Goal: Transaction & Acquisition: Purchase product/service

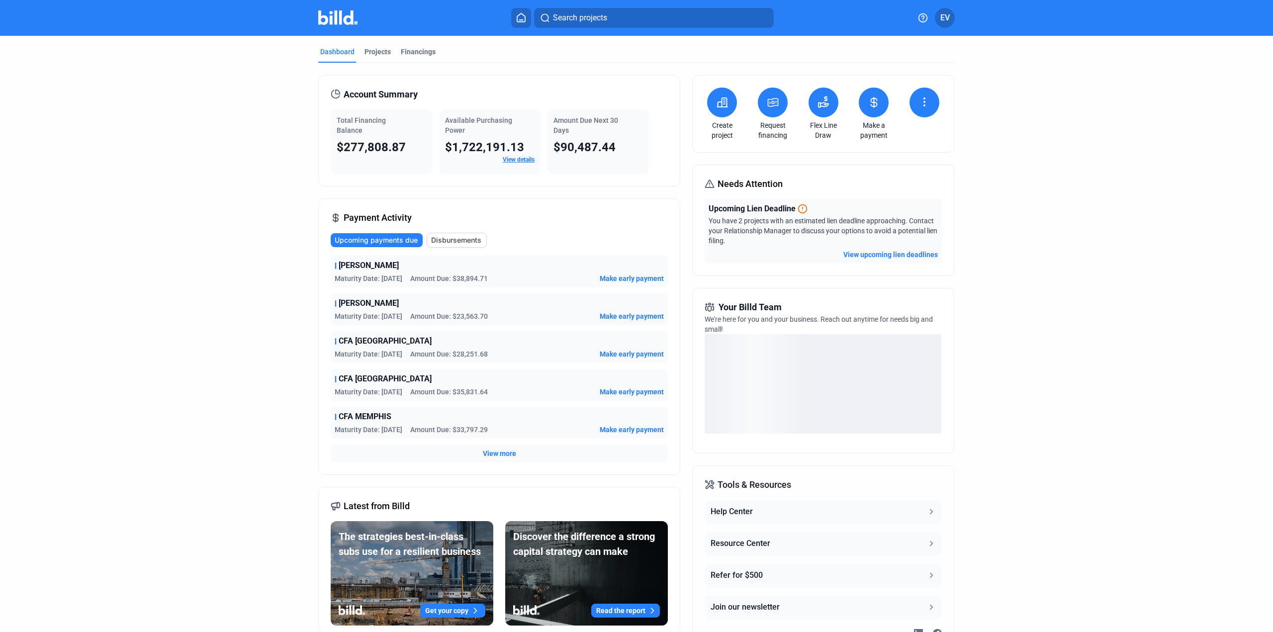
click at [869, 114] on button at bounding box center [874, 102] width 30 height 30
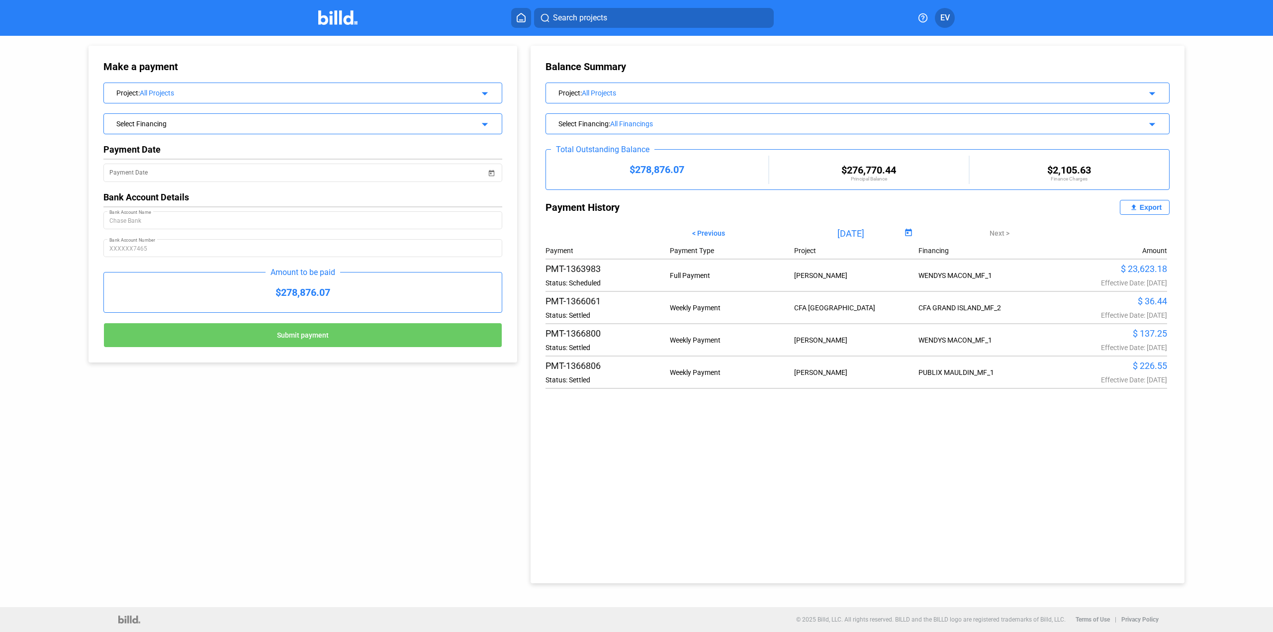
click at [484, 90] on mat-icon "arrow_drop_down" at bounding box center [483, 92] width 12 height 12
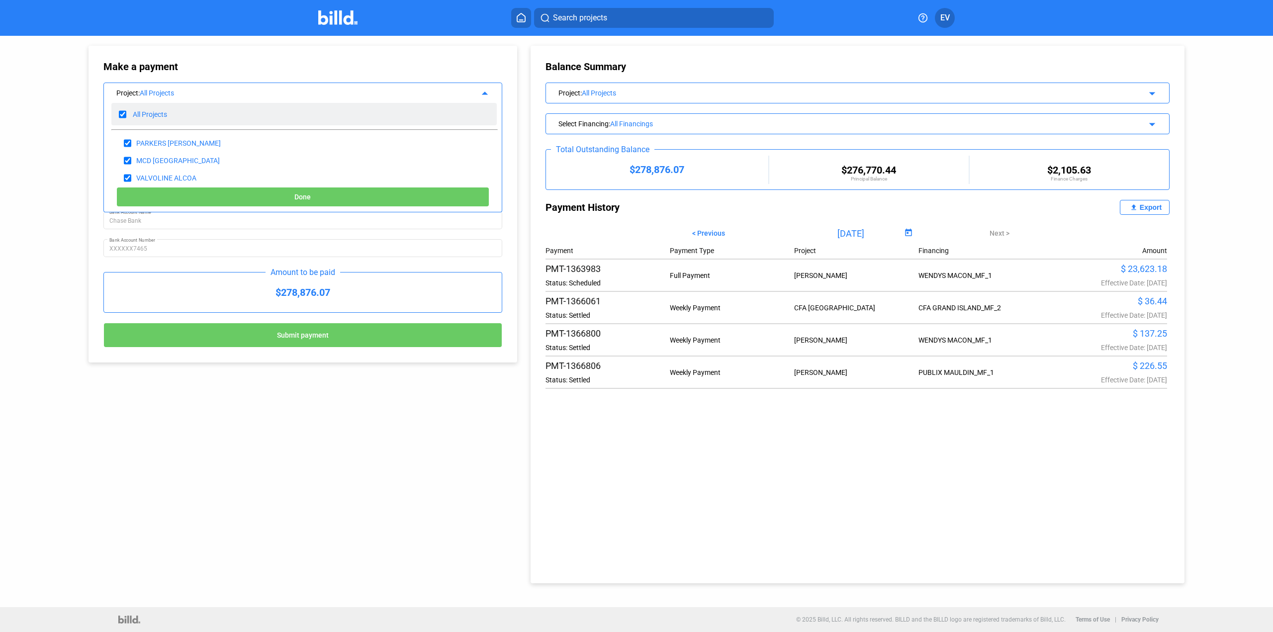
click at [120, 111] on input "checkbox" at bounding box center [122, 114] width 7 height 15
checkbox input "false"
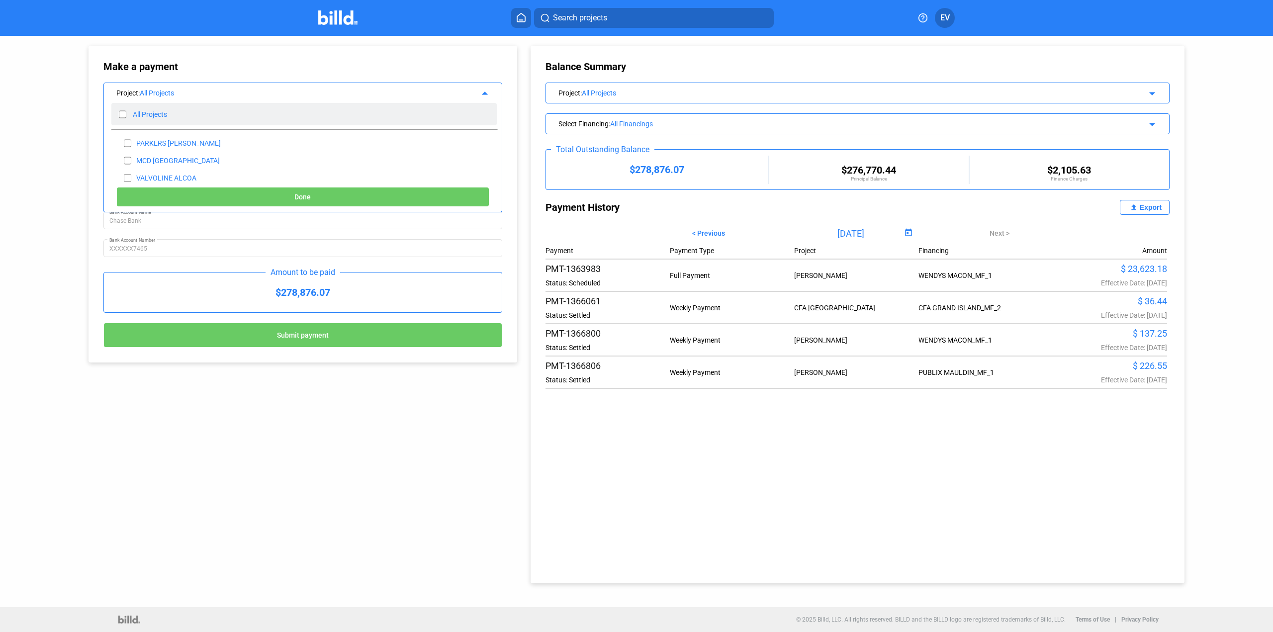
checkbox input "false"
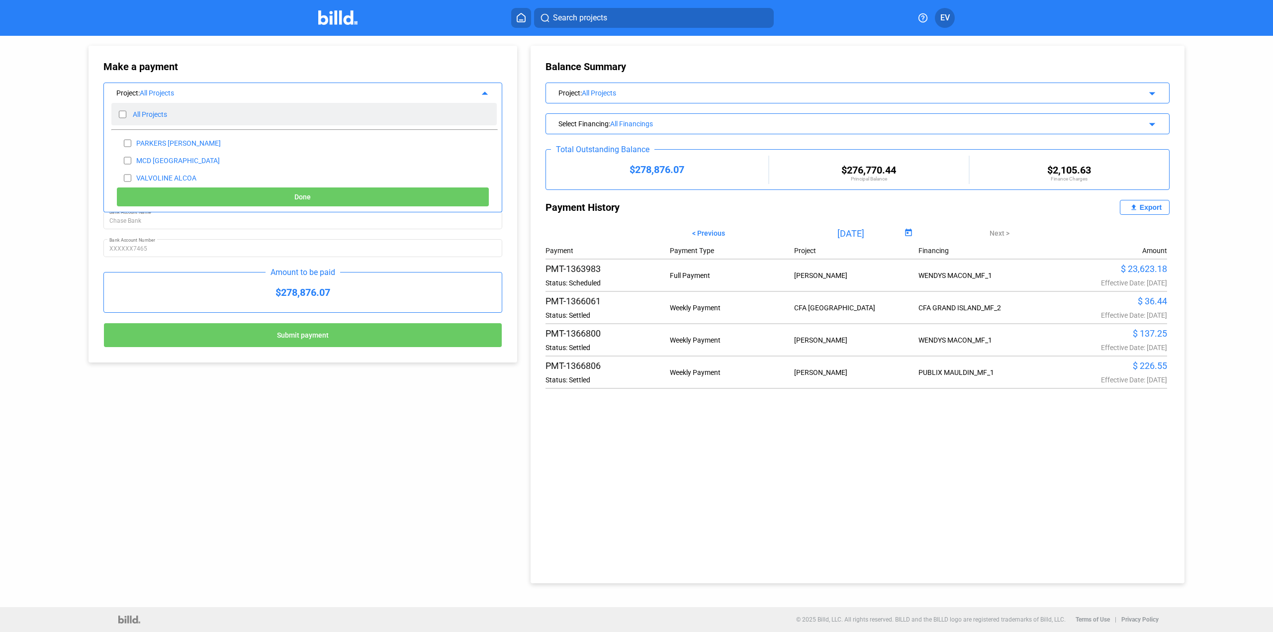
checkbox input "false"
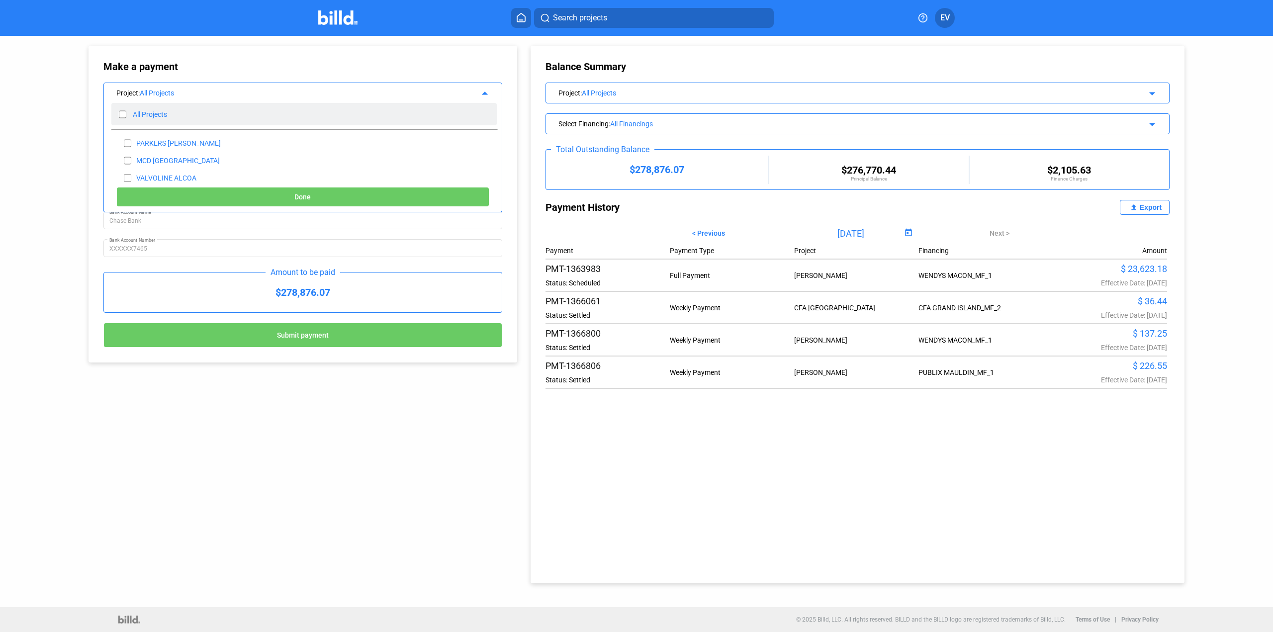
checkbox input "false"
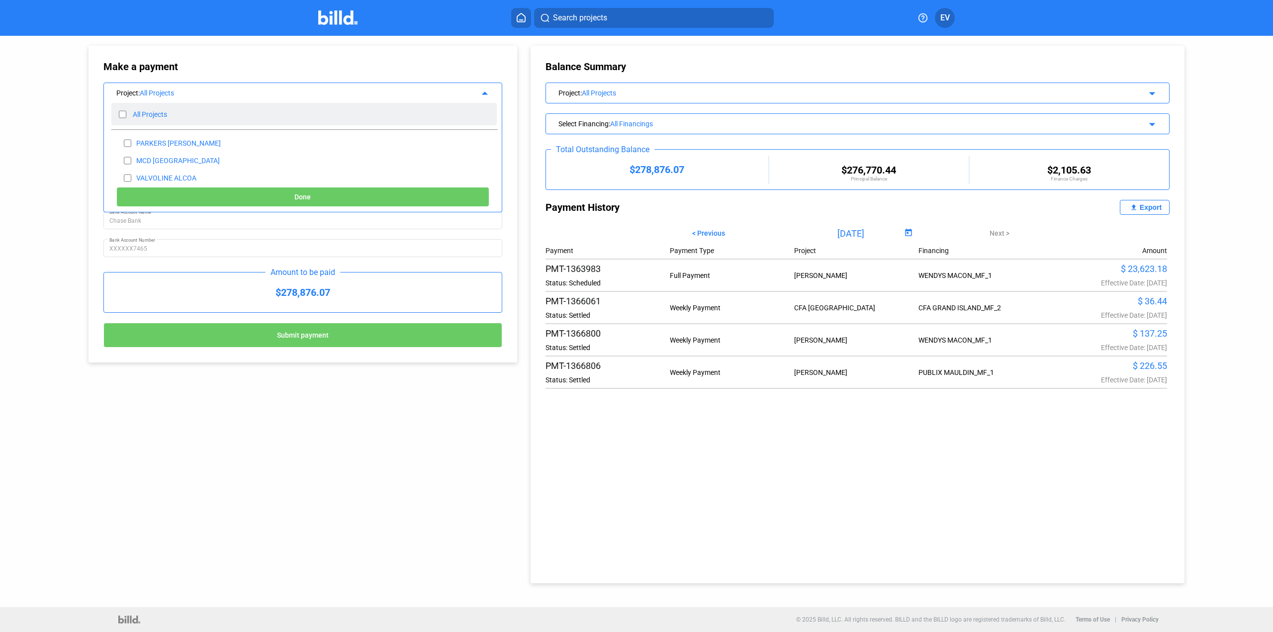
checkbox input "false"
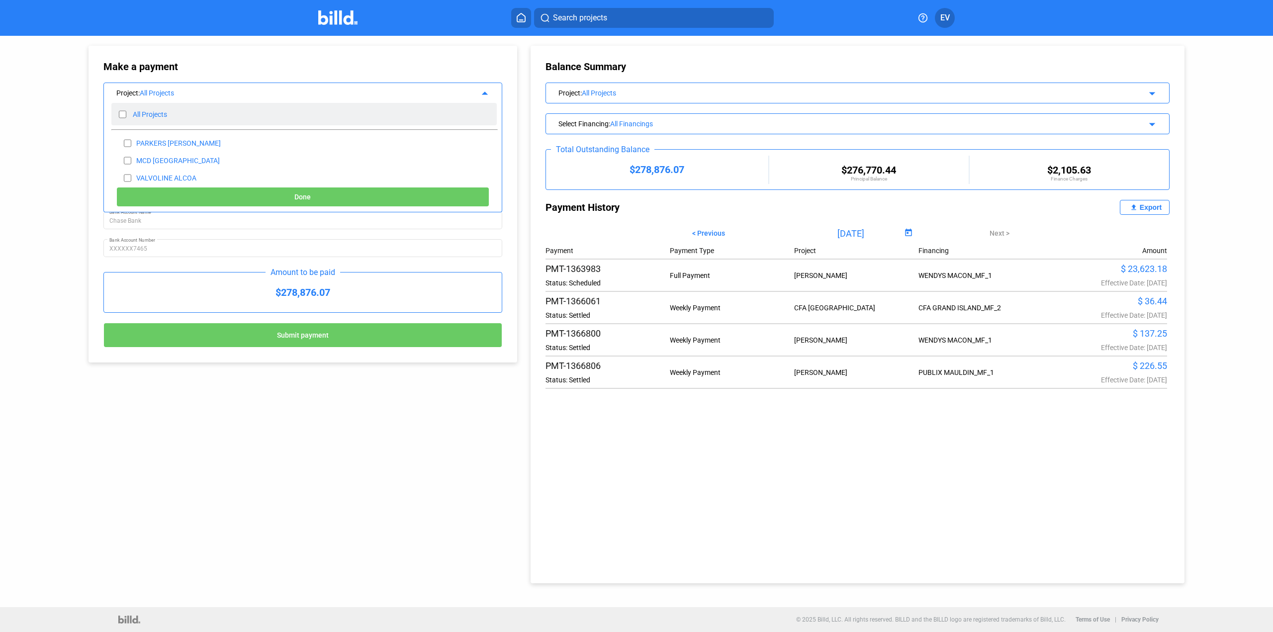
checkbox input "false"
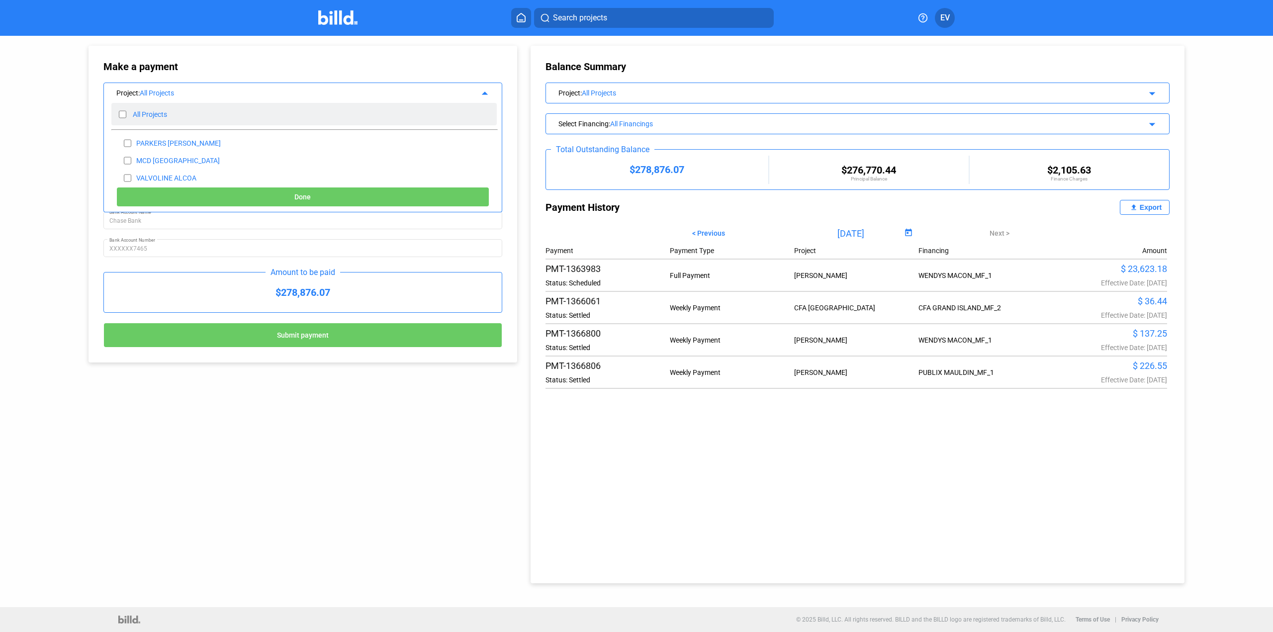
checkbox input "false"
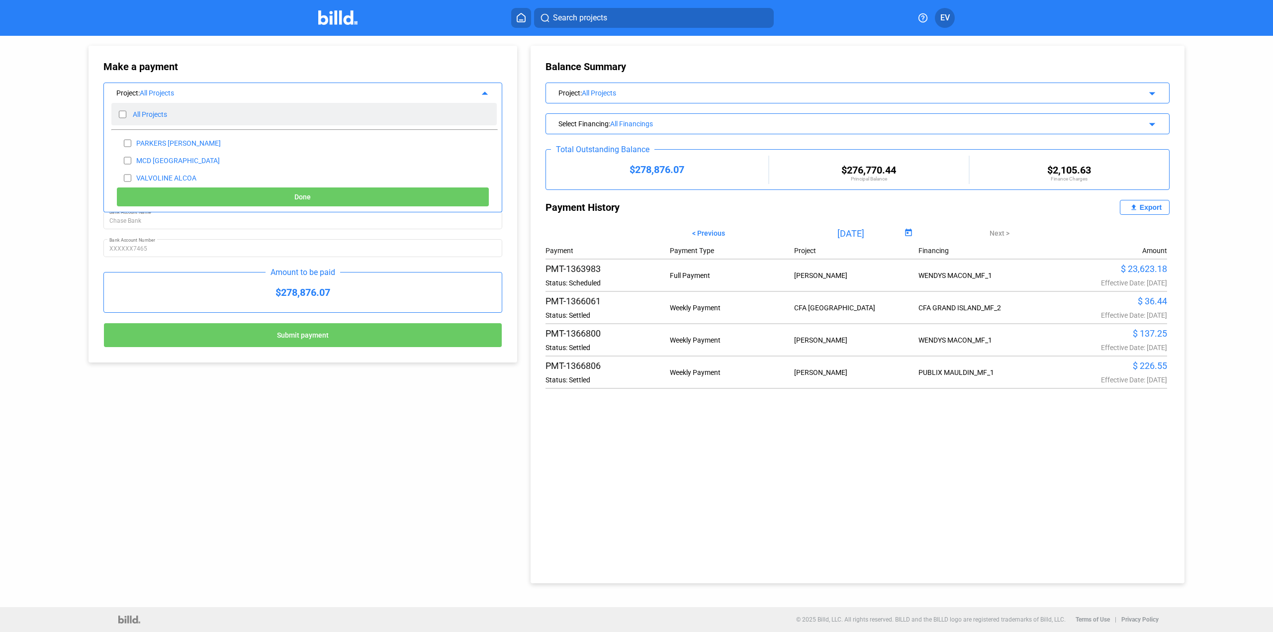
checkbox input "false"
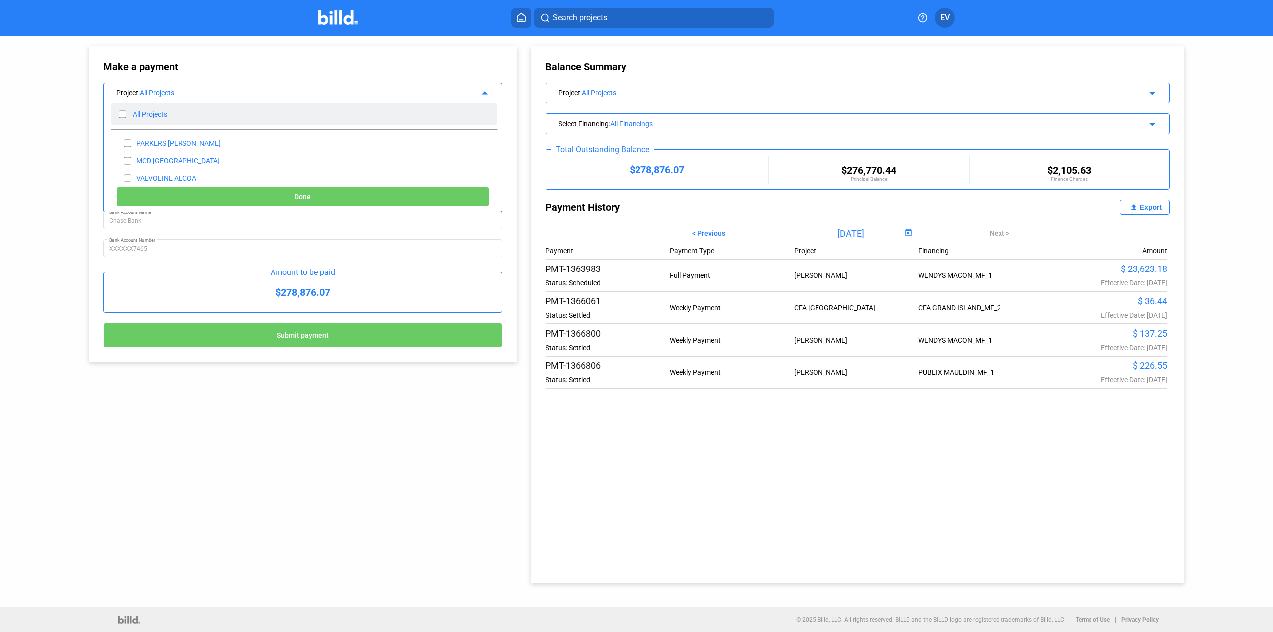
checkbox input "false"
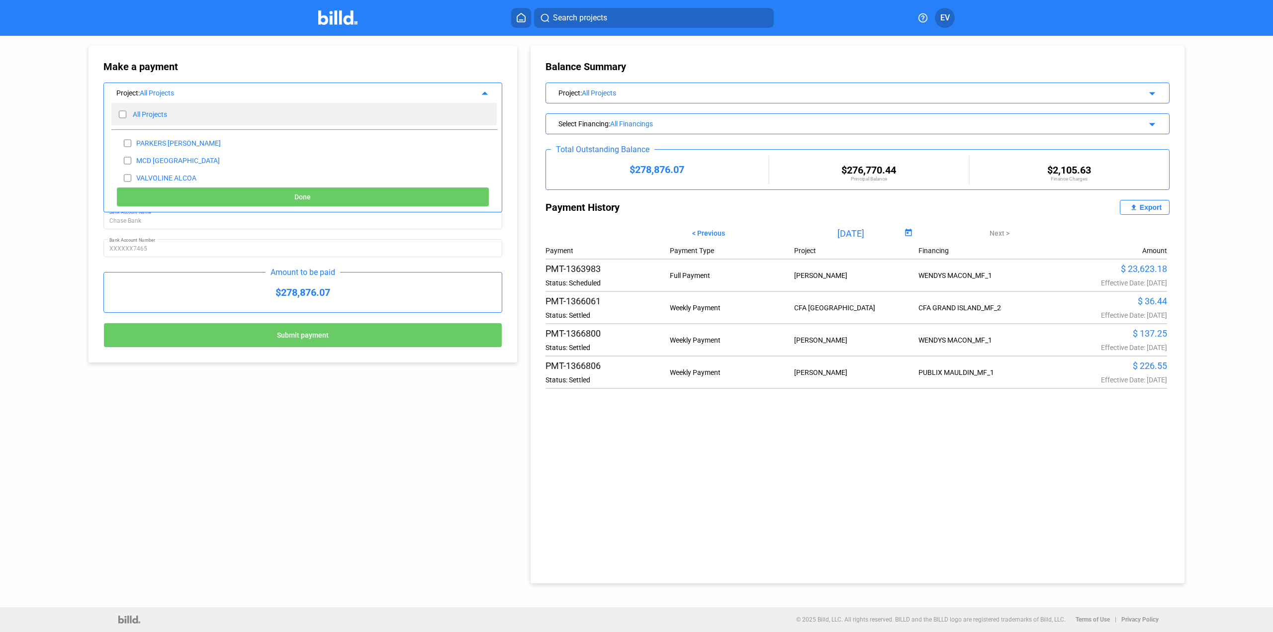
checkbox input "false"
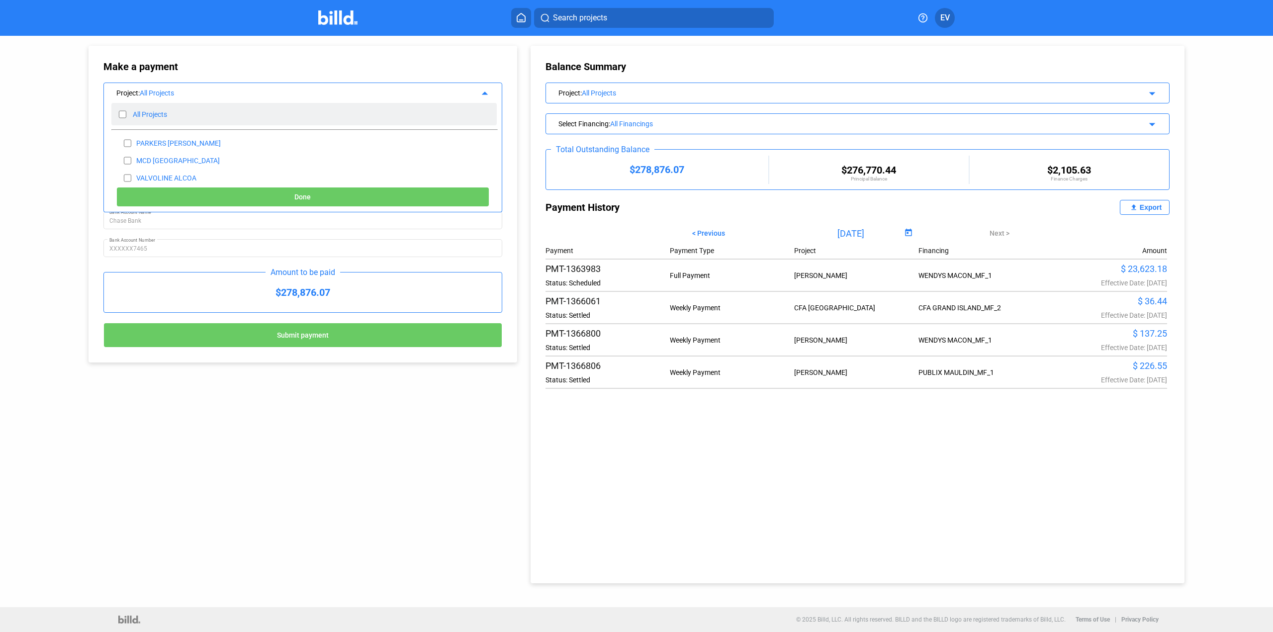
checkbox input "false"
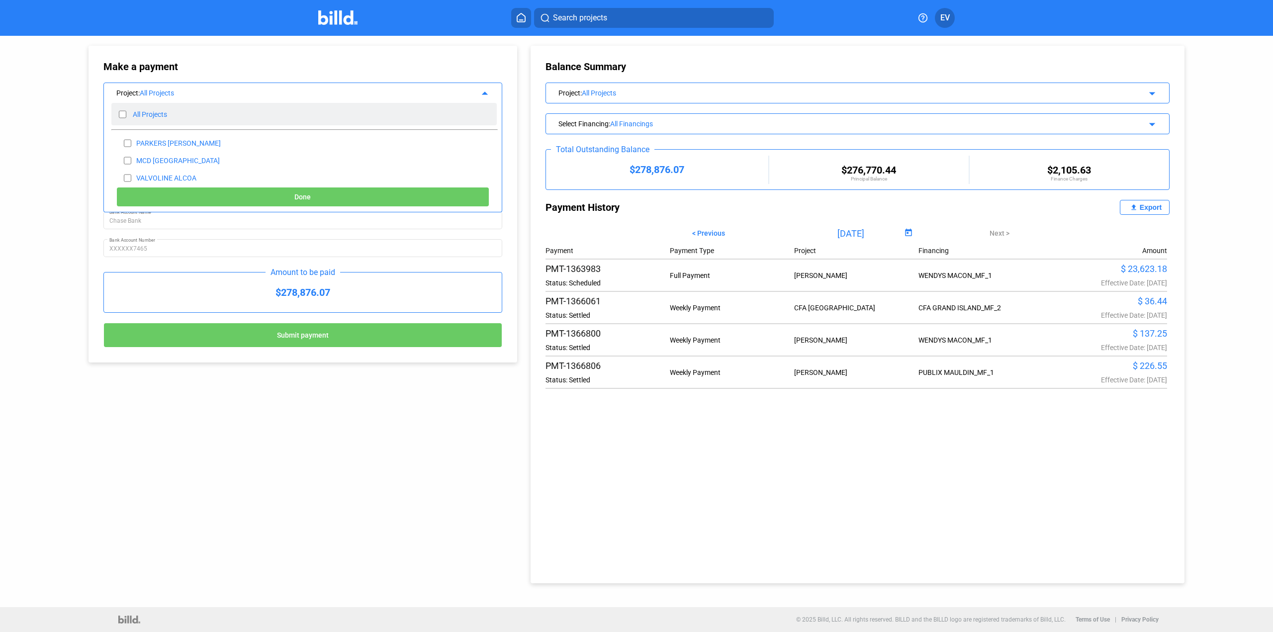
checkbox input "false"
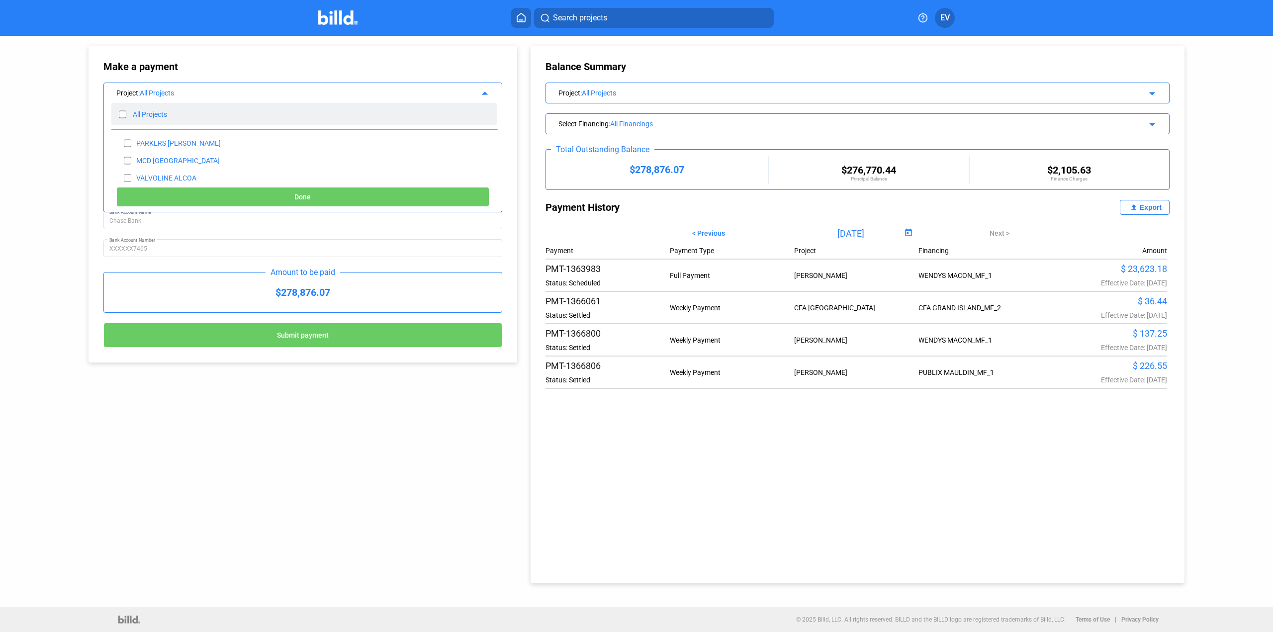
checkbox input "false"
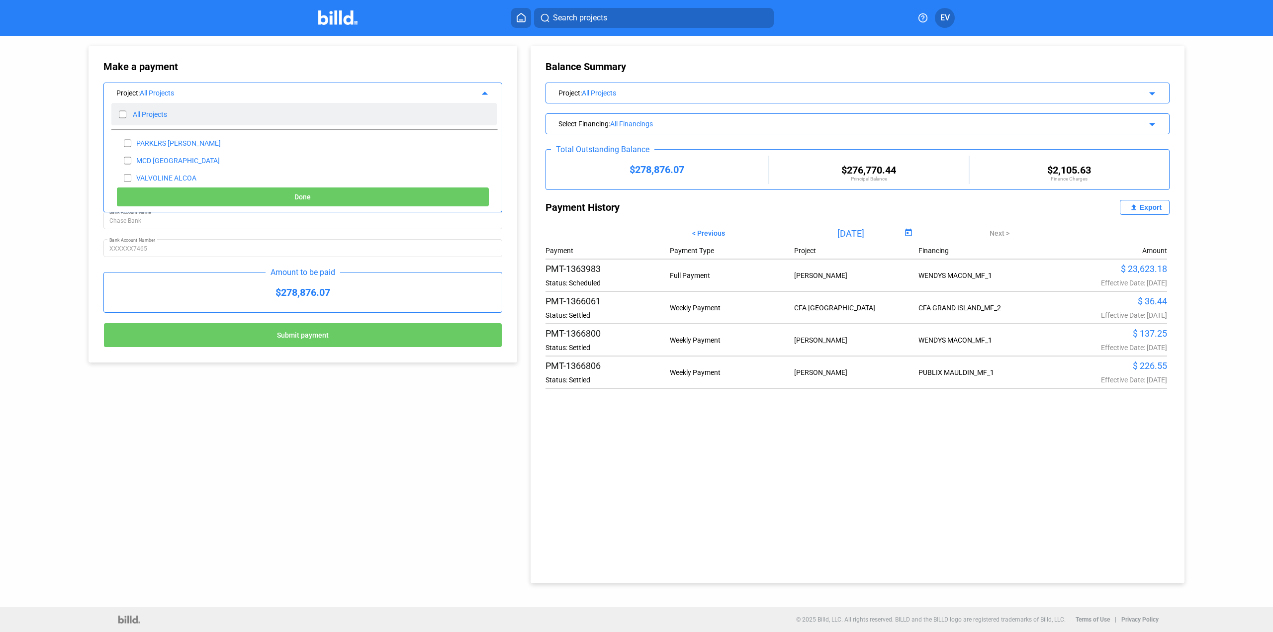
checkbox input "false"
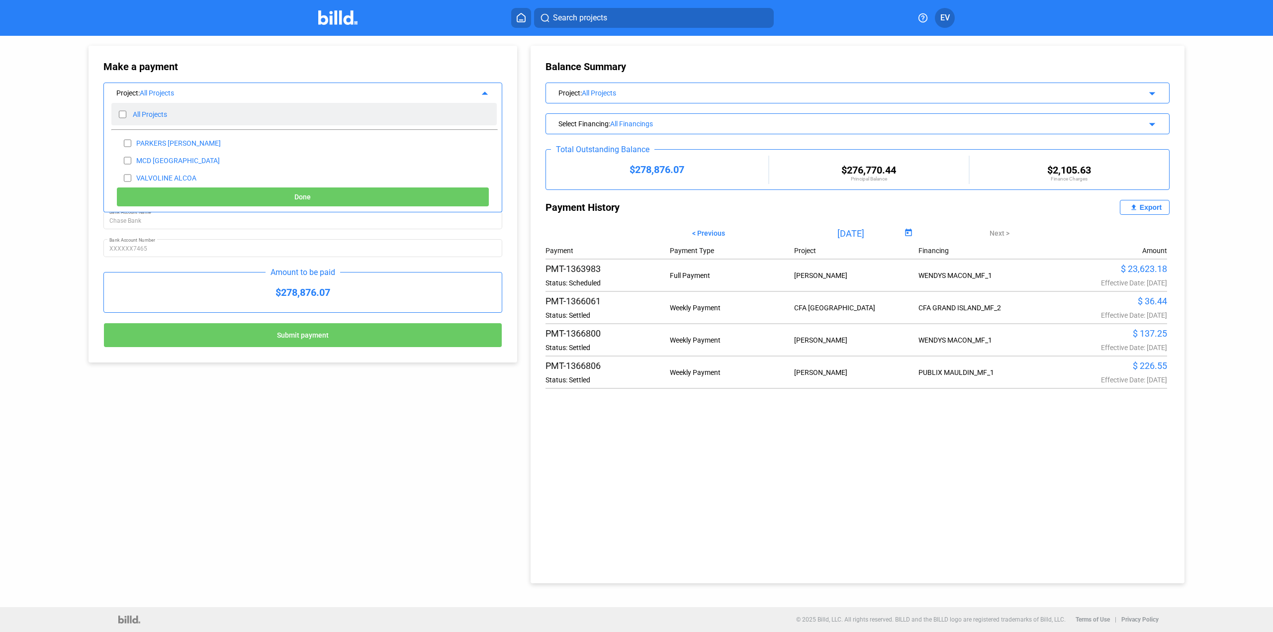
checkbox input "false"
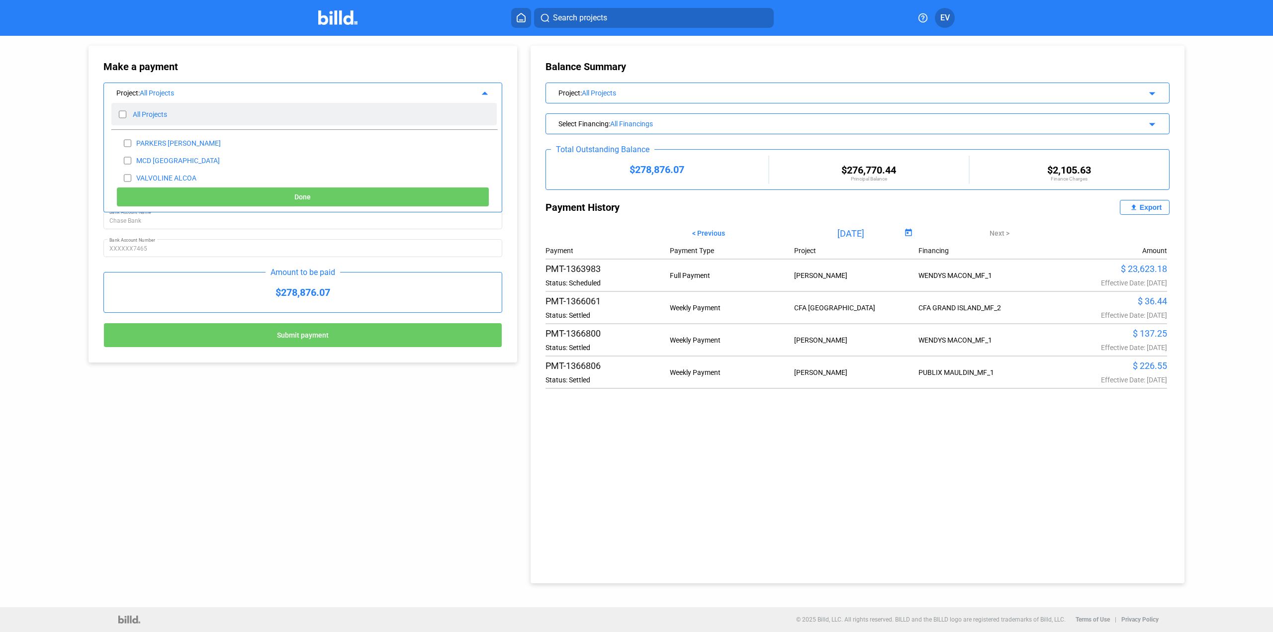
checkbox input "false"
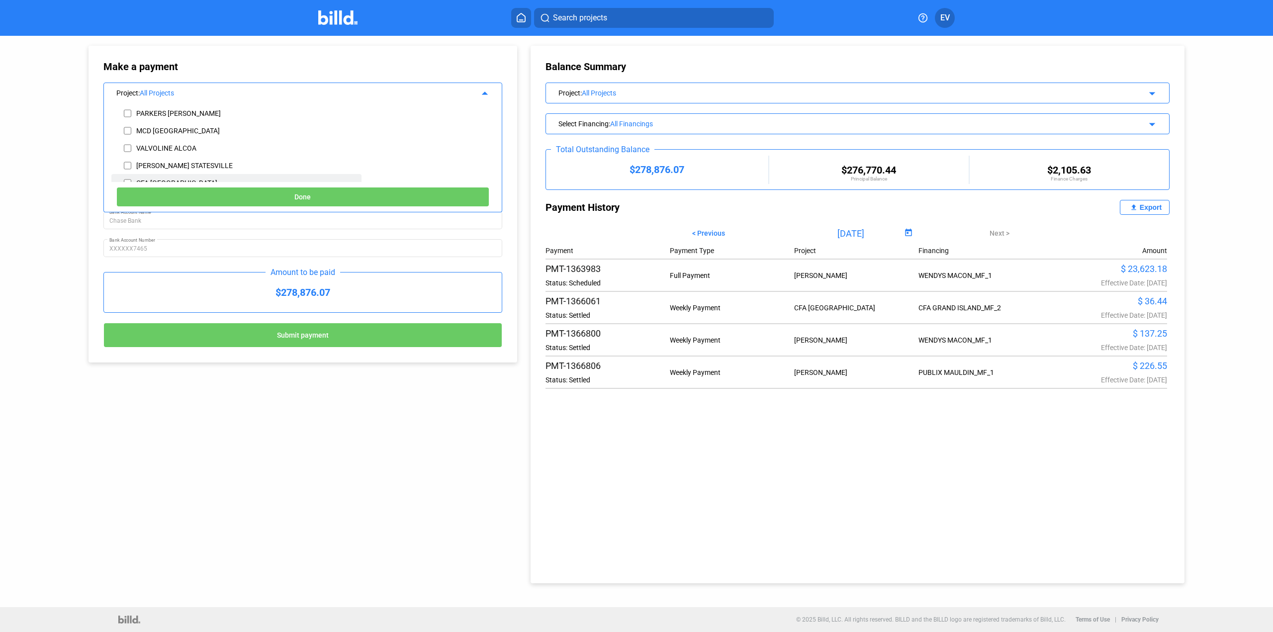
scroll to position [50, 0]
click at [136, 164] on div "CFA [GEOGRAPHIC_DATA]" at bounding box center [176, 163] width 81 height 8
click at [127, 164] on input "checkbox" at bounding box center [127, 163] width 7 height 15
checkbox input "true"
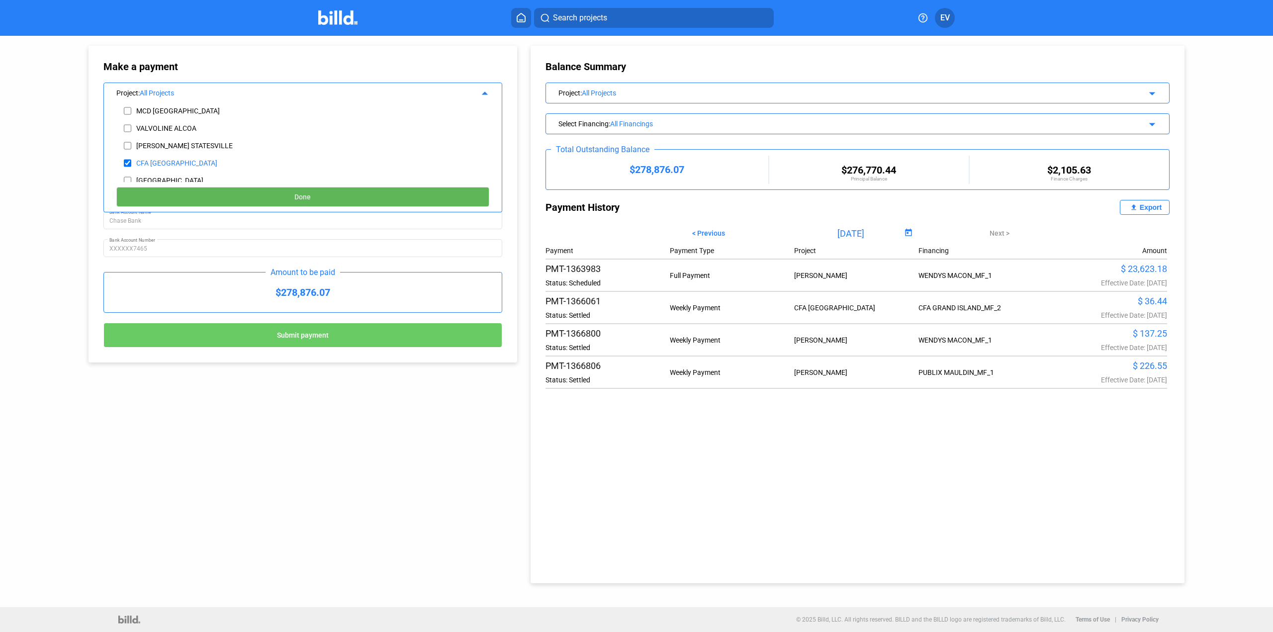
click at [294, 190] on button "Done" at bounding box center [302, 197] width 373 height 20
type input "[DATE]"
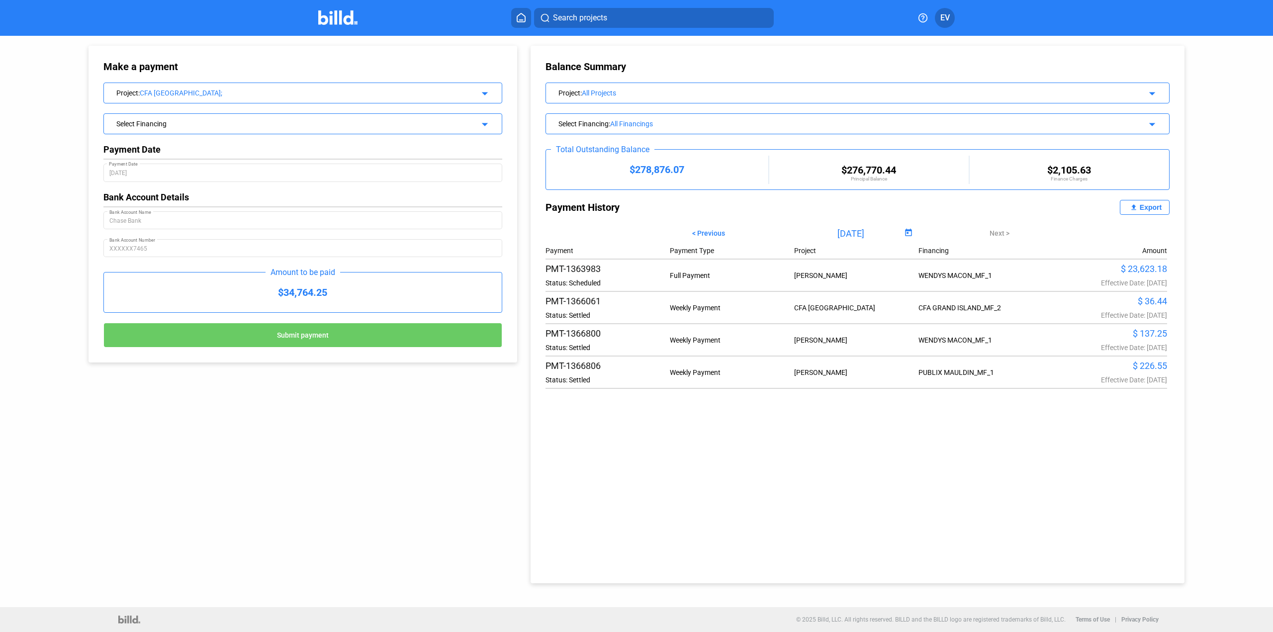
click at [818, 532] on div "Balance Summary Project : All Projects arrow_drop_down Select Financing : All F…" at bounding box center [857, 314] width 654 height 537
click at [136, 161] on div "Payment Date [DATE] Payment Date Bank Account Details Chase Bank Bank Account N…" at bounding box center [302, 205] width 399 height 123
click at [312, 95] on div "CFA [GEOGRAPHIC_DATA];" at bounding box center [296, 93] width 312 height 8
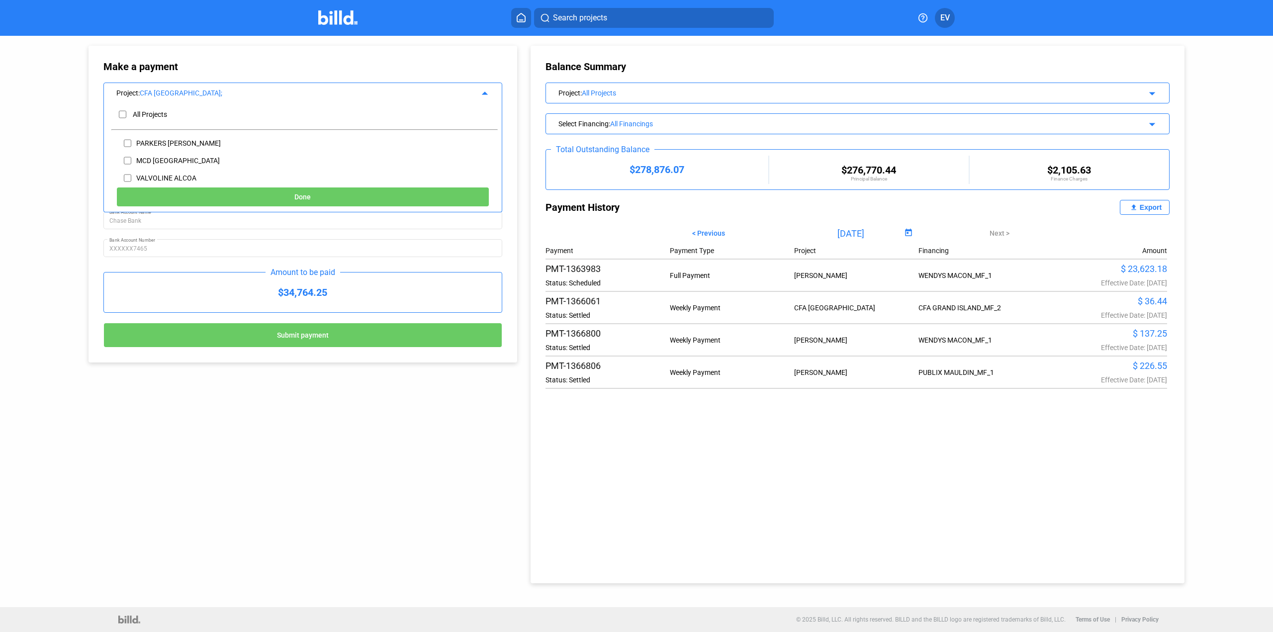
click at [18, 201] on div "Make a payment Project : CFA [GEOGRAPHIC_DATA]; arrow_drop_up All Projects PARK…" at bounding box center [636, 321] width 1273 height 571
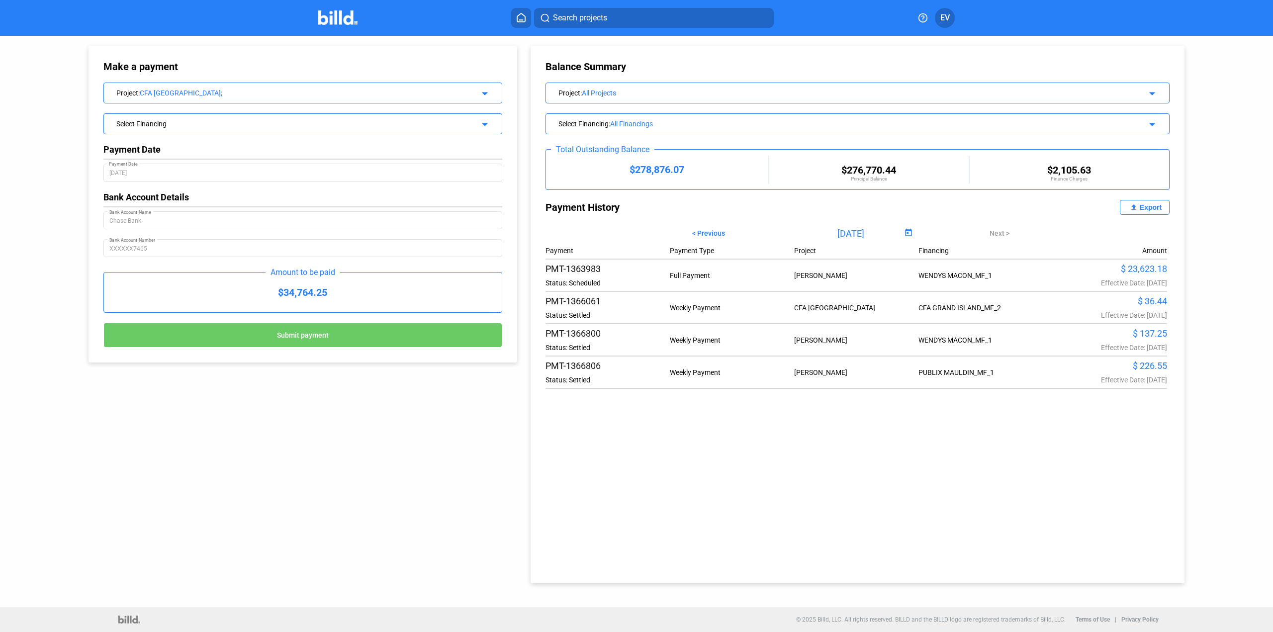
click at [442, 129] on div "Select Financing arrow_drop_down" at bounding box center [303, 122] width 398 height 17
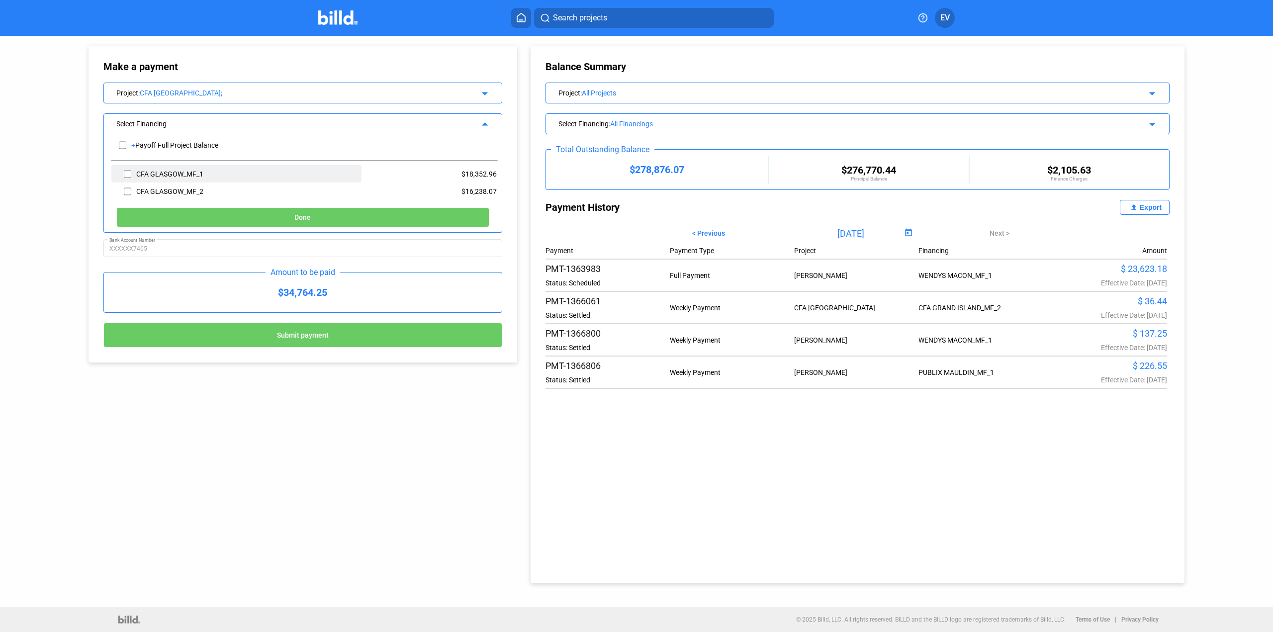
click at [125, 174] on input "checkbox" at bounding box center [127, 174] width 7 height 15
checkbox input "true"
click at [127, 188] on input "checkbox" at bounding box center [127, 191] width 7 height 15
checkbox input "true"
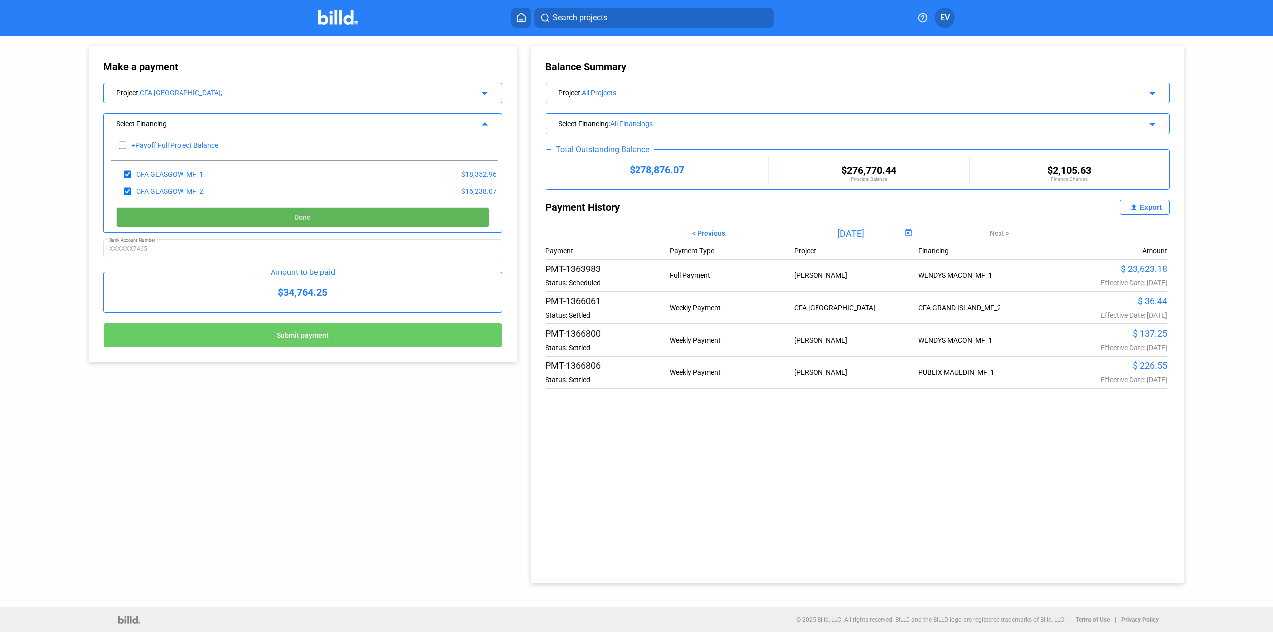
click at [295, 214] on span "Done" at bounding box center [302, 218] width 16 height 8
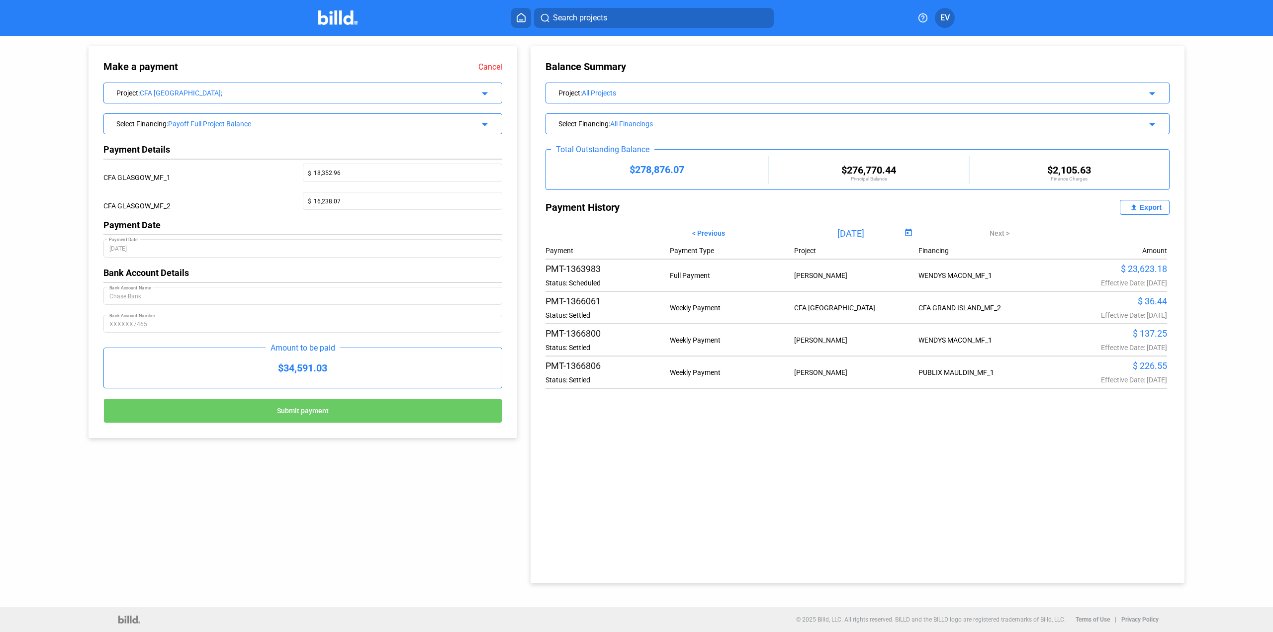
click at [484, 65] on link "Cancel" at bounding box center [490, 66] width 24 height 9
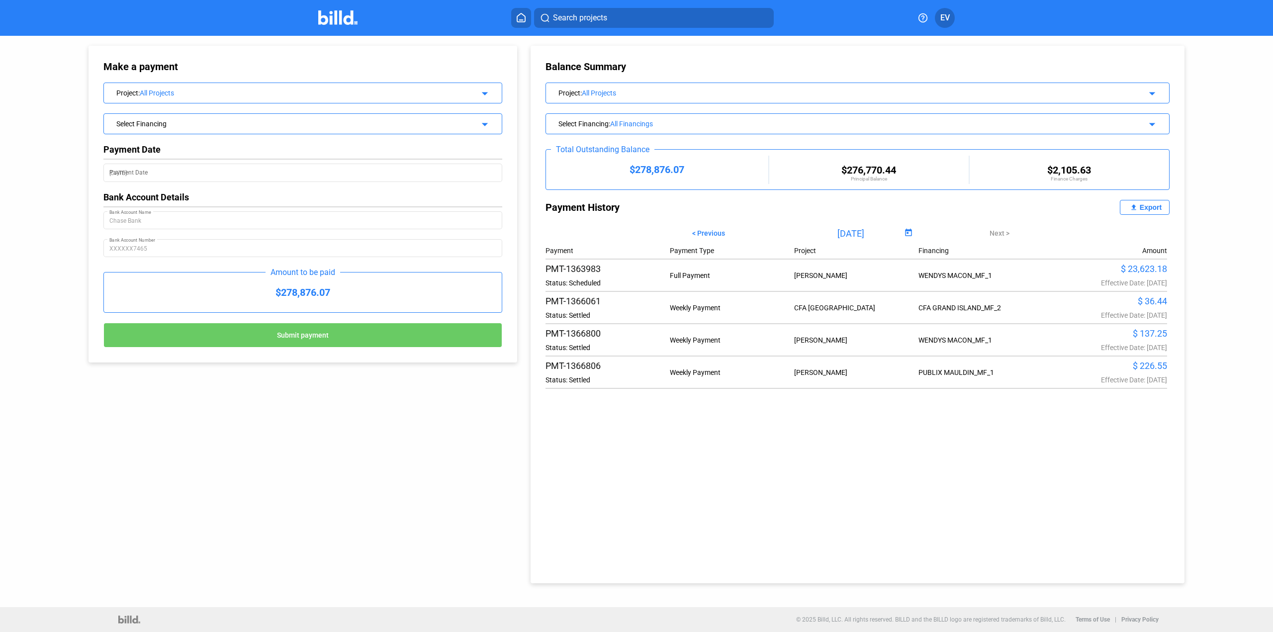
click at [484, 94] on mat-icon "arrow_drop_down" at bounding box center [483, 92] width 12 height 12
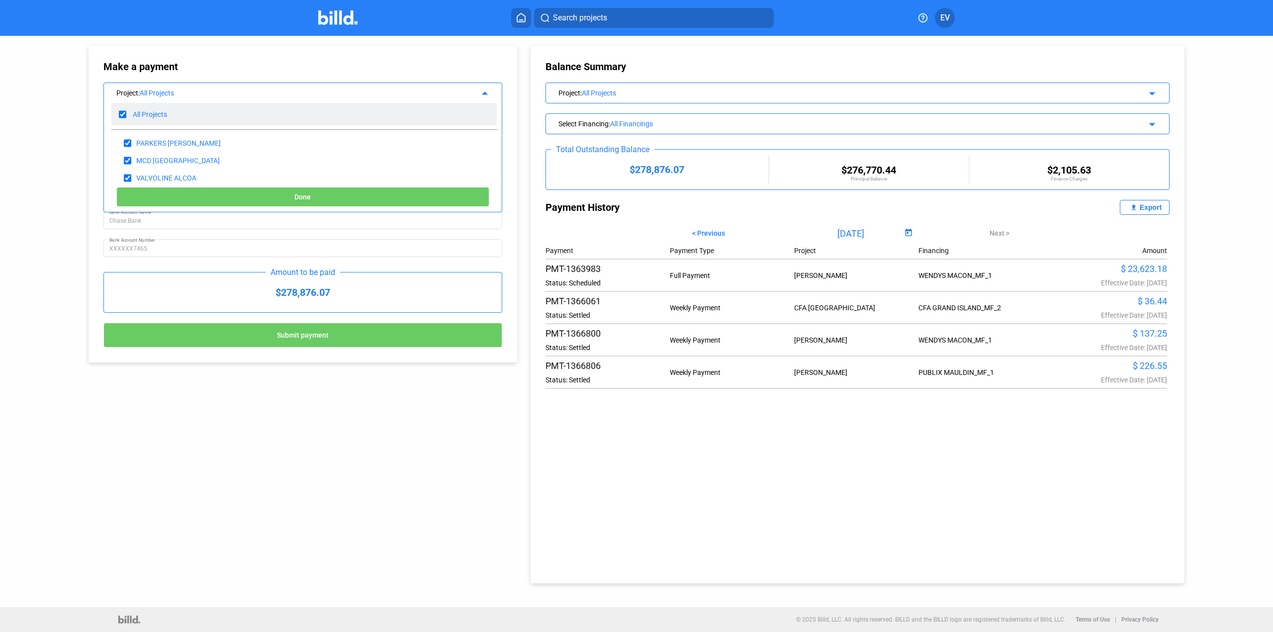
click at [122, 109] on input "checkbox" at bounding box center [122, 114] width 7 height 15
checkbox input "false"
click at [126, 142] on input "checkbox" at bounding box center [127, 143] width 7 height 15
checkbox input "true"
click at [299, 196] on span "Done" at bounding box center [302, 197] width 16 height 8
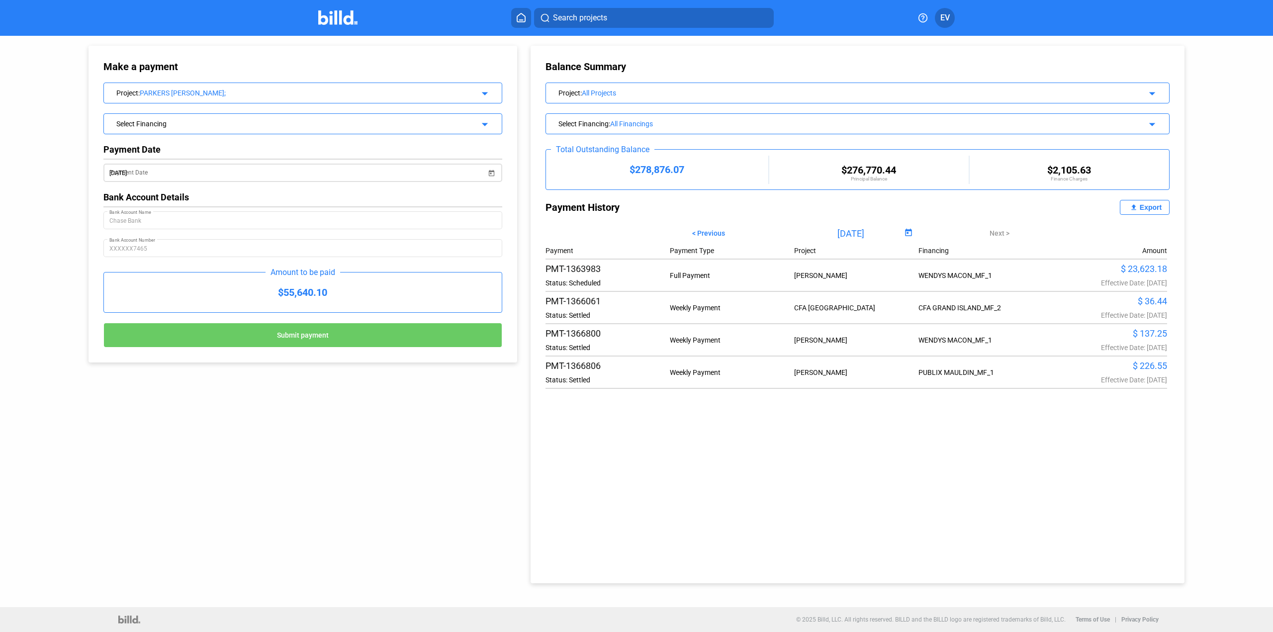
click at [486, 172] on span "Open calendar" at bounding box center [492, 167] width 24 height 24
click at [375, 196] on div at bounding box center [636, 316] width 1273 height 632
click at [490, 94] on div "Project : PARKERS [PERSON_NAME]; arrow_drop_down" at bounding box center [303, 91] width 398 height 17
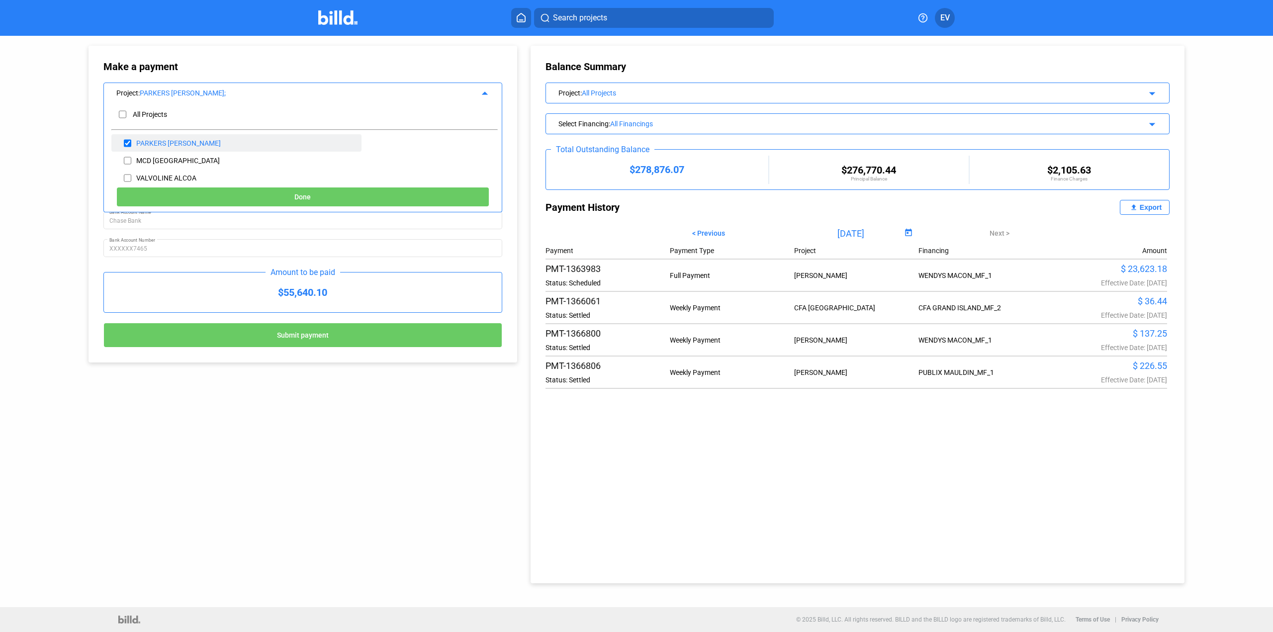
click at [126, 143] on input "checkbox" at bounding box center [127, 143] width 7 height 15
checkbox input "false"
click at [131, 111] on div "CFA [GEOGRAPHIC_DATA]" at bounding box center [236, 112] width 250 height 17
click at [129, 111] on input "checkbox" at bounding box center [127, 113] width 7 height 15
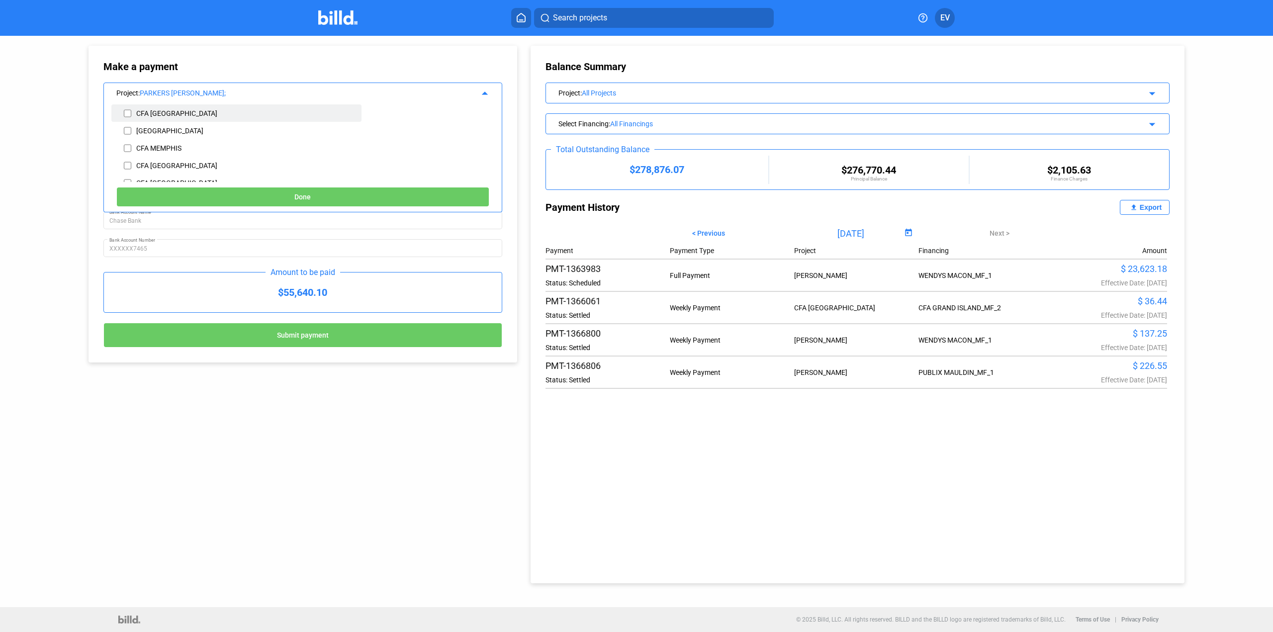
checkbox input "true"
click at [292, 200] on button "Done" at bounding box center [302, 197] width 373 height 20
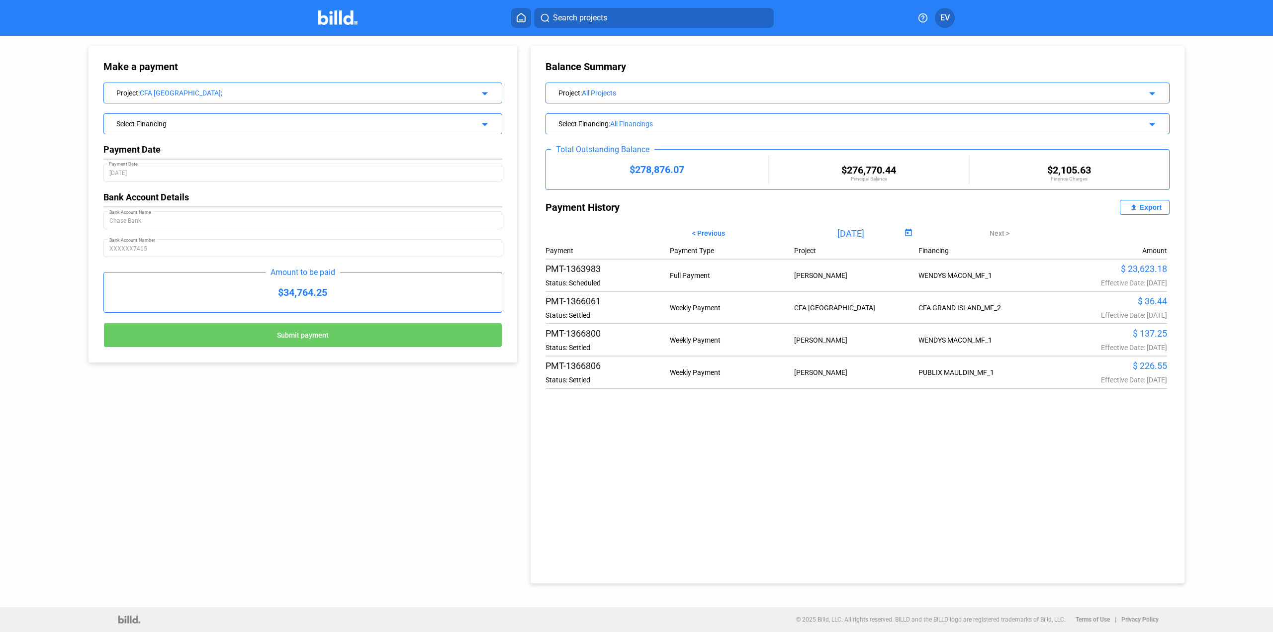
click at [438, 166] on div "[DATE] Payment Date" at bounding box center [302, 172] width 387 height 20
click at [337, 96] on div "CFA [GEOGRAPHIC_DATA];" at bounding box center [296, 93] width 312 height 8
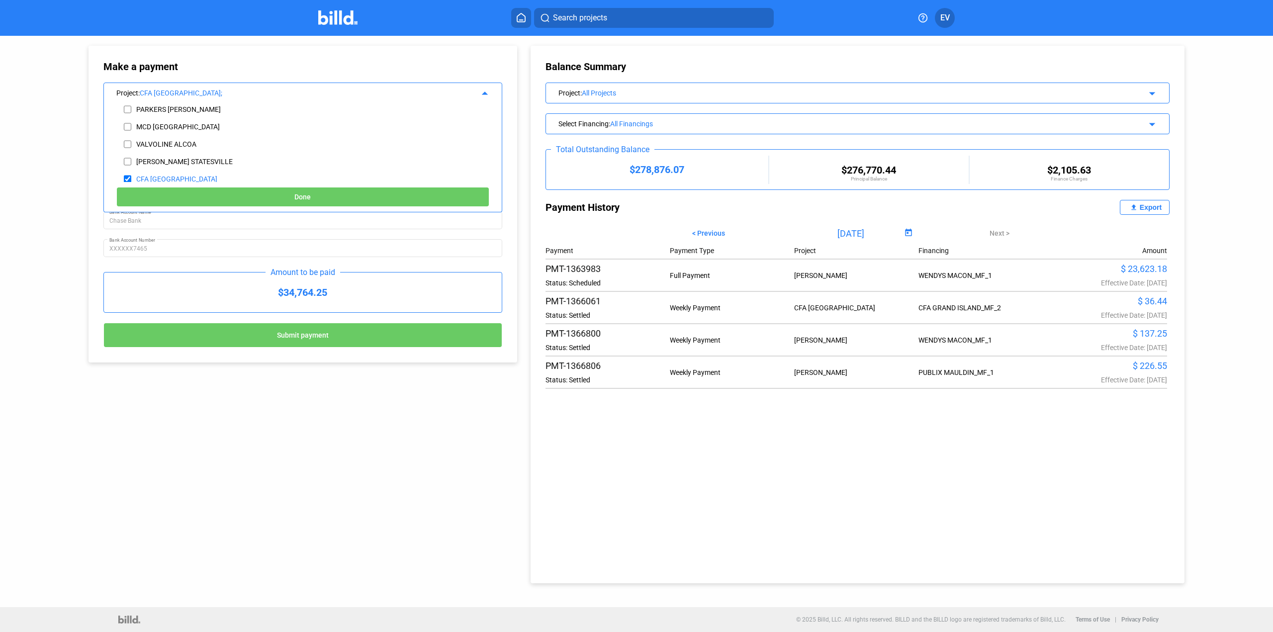
scroll to position [50, 0]
click at [135, 163] on div "CFA [GEOGRAPHIC_DATA]" at bounding box center [236, 162] width 250 height 17
click at [307, 194] on span "Done" at bounding box center [302, 197] width 16 height 8
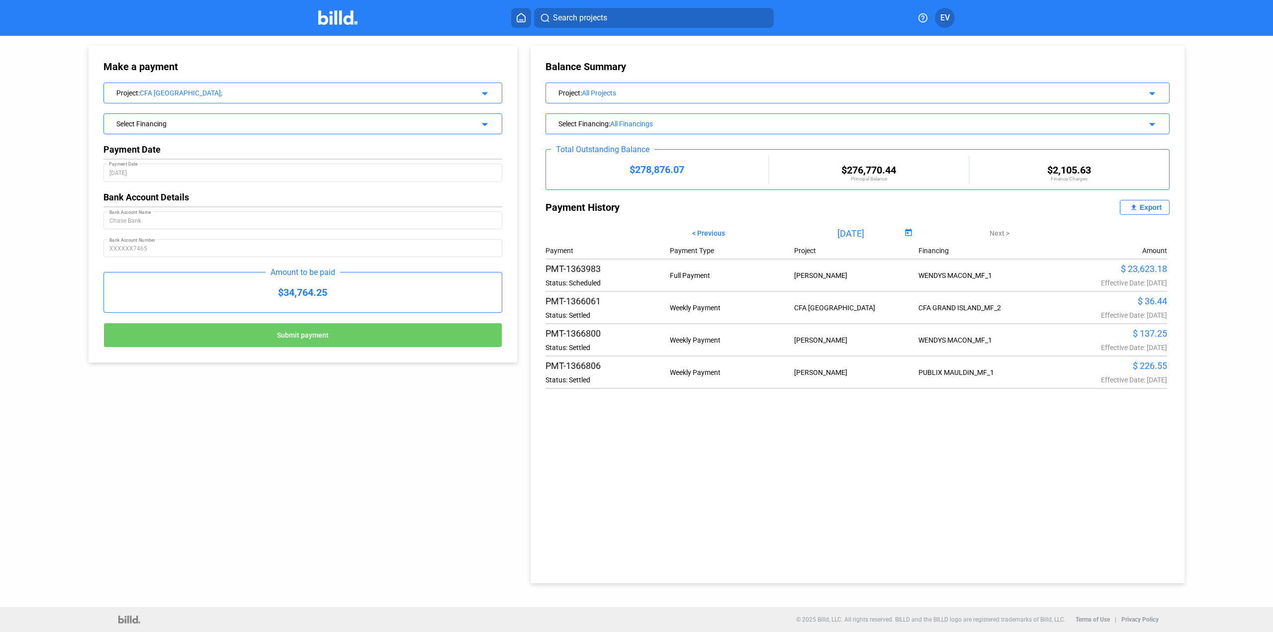
click at [118, 183] on div at bounding box center [302, 187] width 399 height 10
click at [130, 124] on div "Select Financing" at bounding box center [284, 123] width 336 height 10
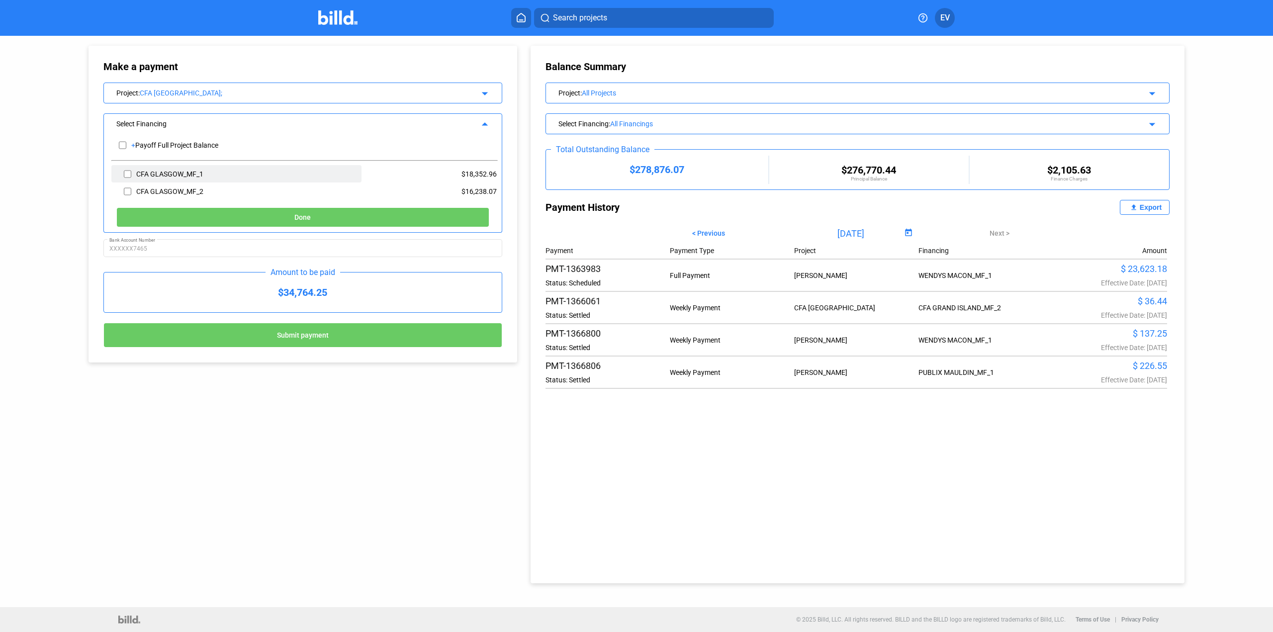
click at [122, 174] on div "CFA GLASGOW_MF_1" at bounding box center [236, 173] width 250 height 17
click at [126, 173] on input "checkbox" at bounding box center [127, 174] width 7 height 15
checkbox input "true"
click at [300, 219] on span "Done" at bounding box center [302, 218] width 16 height 8
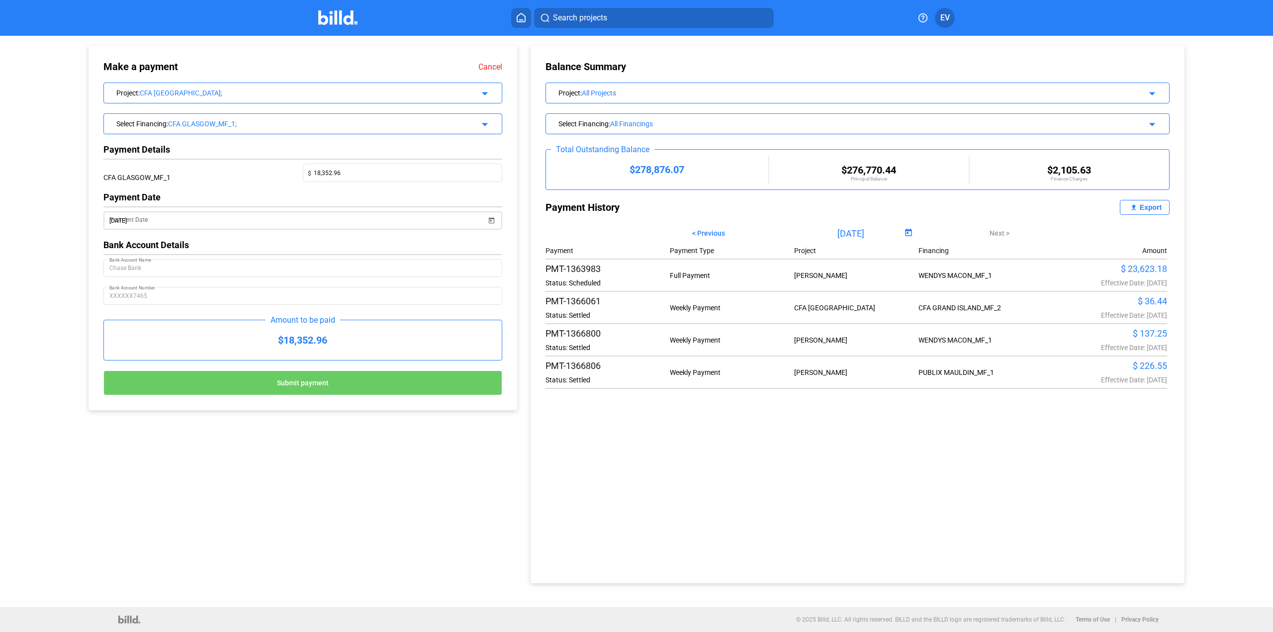
click at [491, 219] on span "Open calendar" at bounding box center [492, 214] width 24 height 24
click at [237, 250] on button "Next month" at bounding box center [238, 251] width 20 height 20
click at [158, 372] on span "25" at bounding box center [157, 372] width 18 height 18
click at [295, 377] on button "Submit payment" at bounding box center [302, 382] width 399 height 25
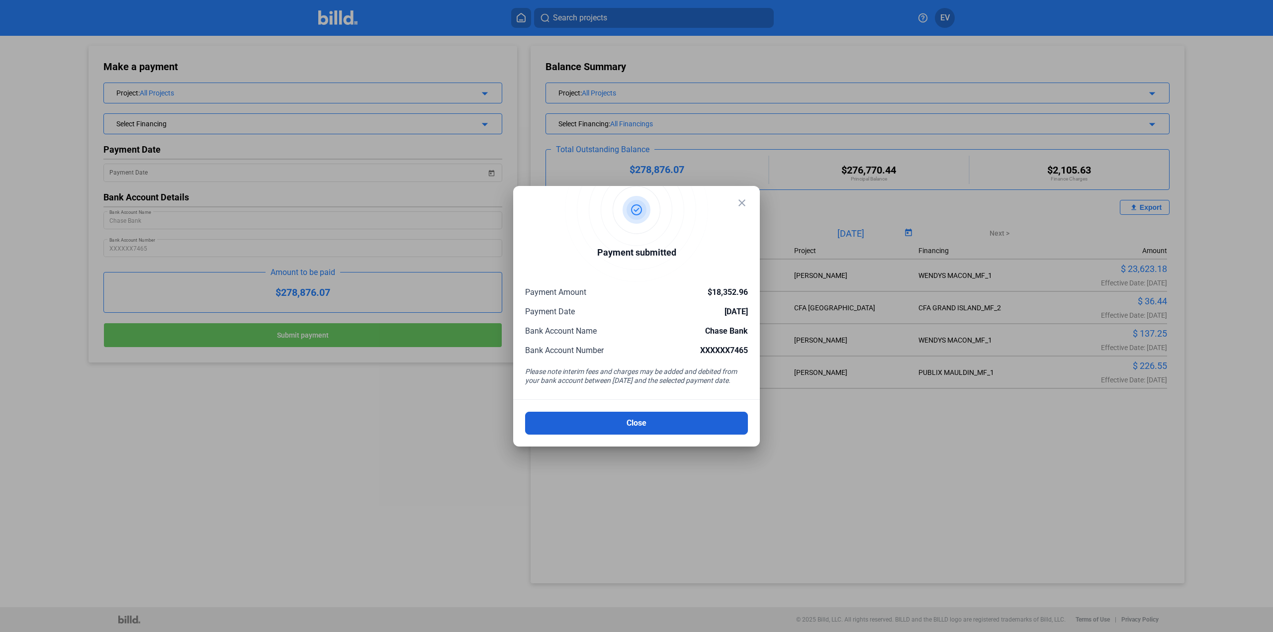
drag, startPoint x: 647, startPoint y: 424, endPoint x: 632, endPoint y: 423, distance: 14.5
click at [647, 424] on button "Close" at bounding box center [636, 423] width 223 height 23
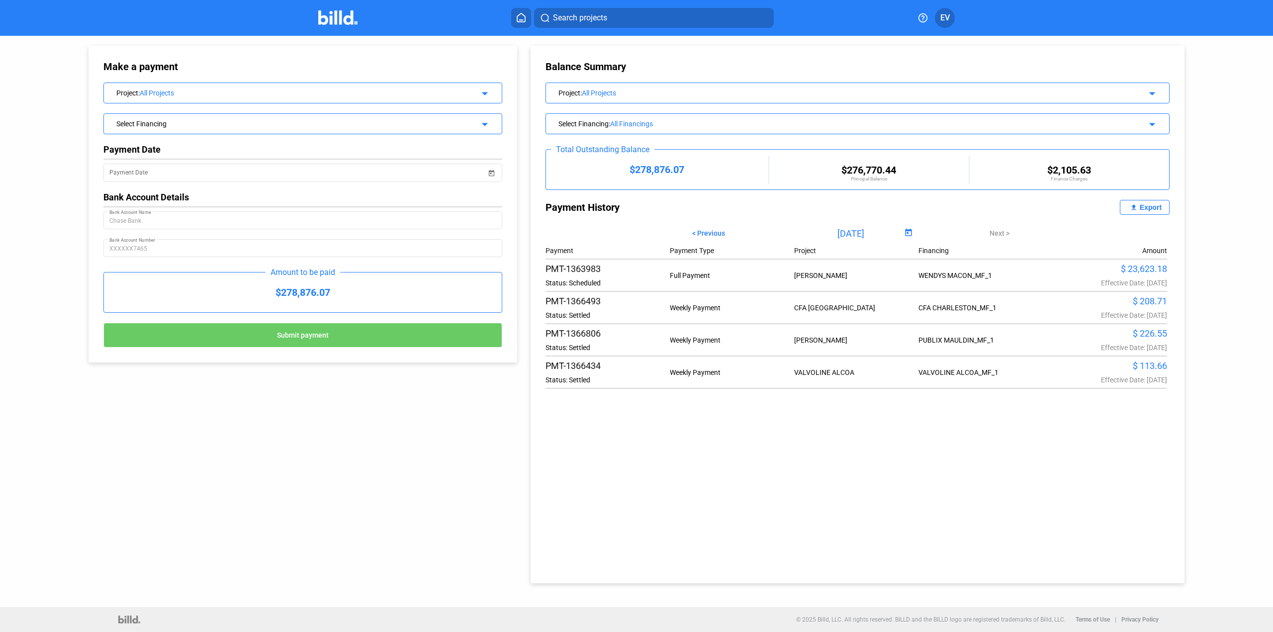
drag, startPoint x: 481, startPoint y: 92, endPoint x: 284, endPoint y: 89, distance: 196.9
click at [481, 92] on mat-icon "arrow_drop_down" at bounding box center [483, 92] width 12 height 12
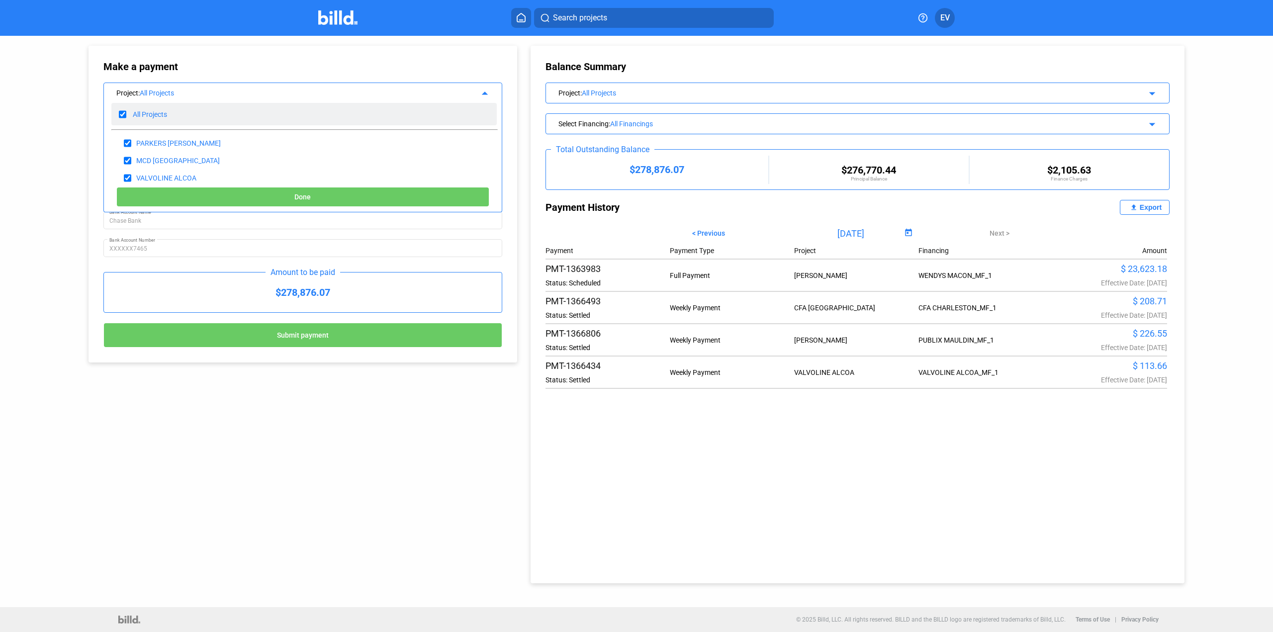
click at [130, 119] on div "All Projects" at bounding box center [303, 114] width 385 height 22
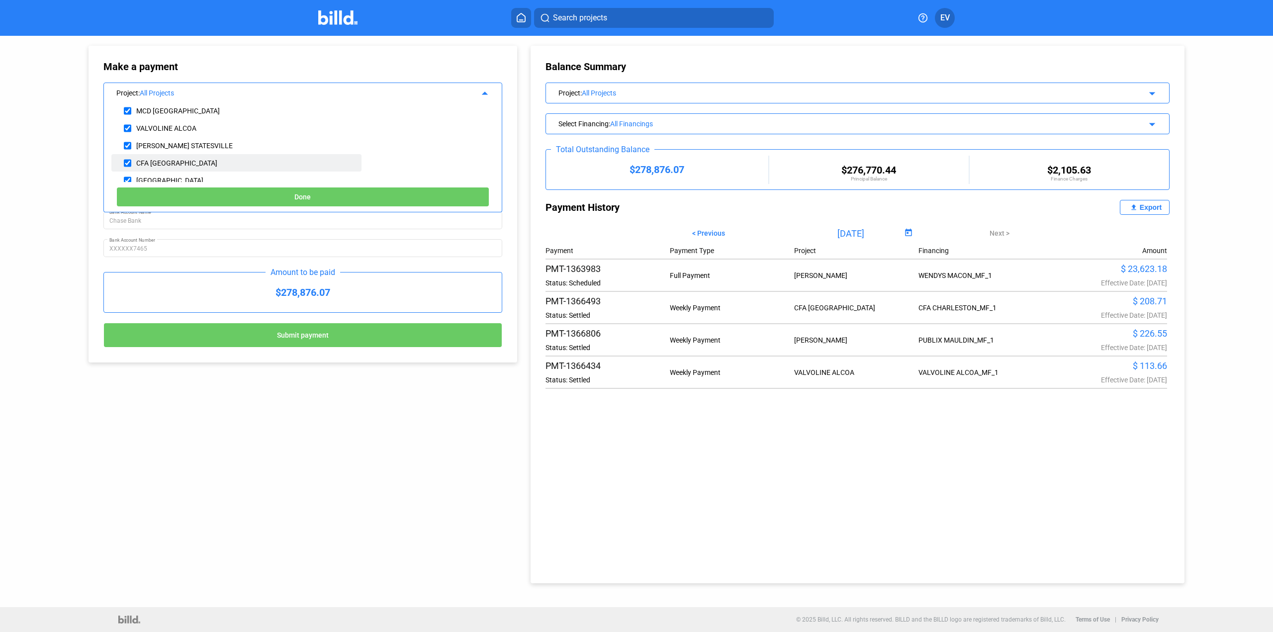
click at [144, 165] on div "CFA [GEOGRAPHIC_DATA]" at bounding box center [176, 163] width 81 height 8
click at [124, 160] on input "checkbox" at bounding box center [127, 163] width 7 height 15
checkbox input "true"
click at [300, 199] on span "Done" at bounding box center [302, 197] width 16 height 8
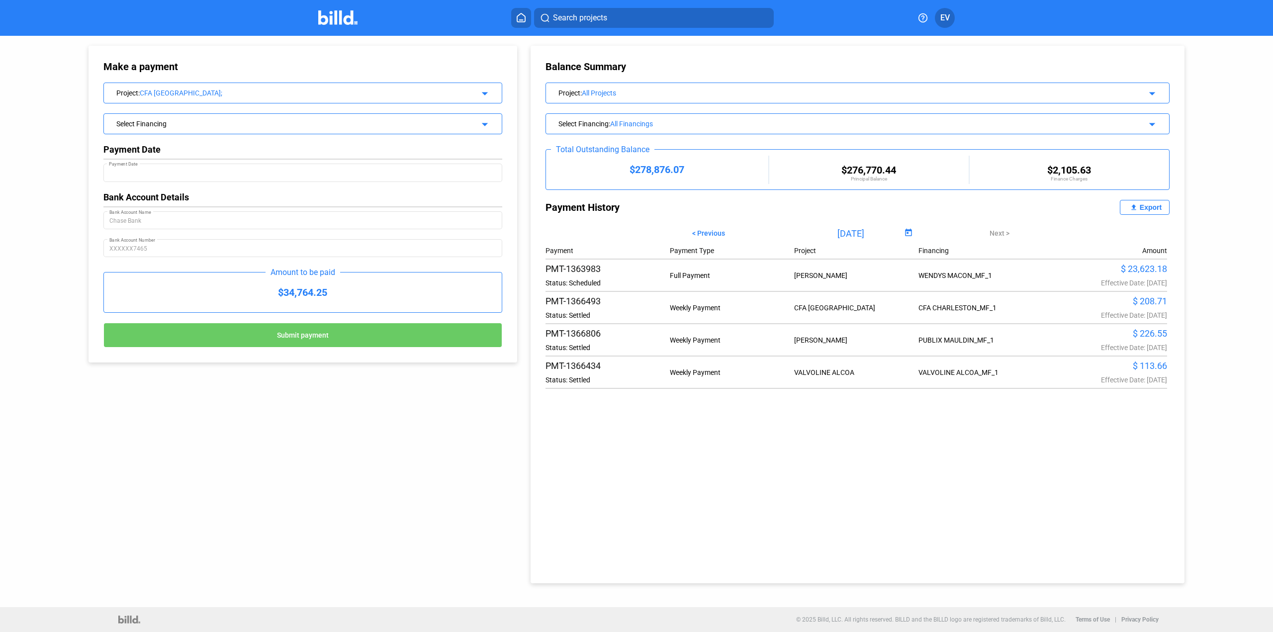
click at [269, 117] on div "Select Financing arrow_drop_down" at bounding box center [303, 122] width 398 height 17
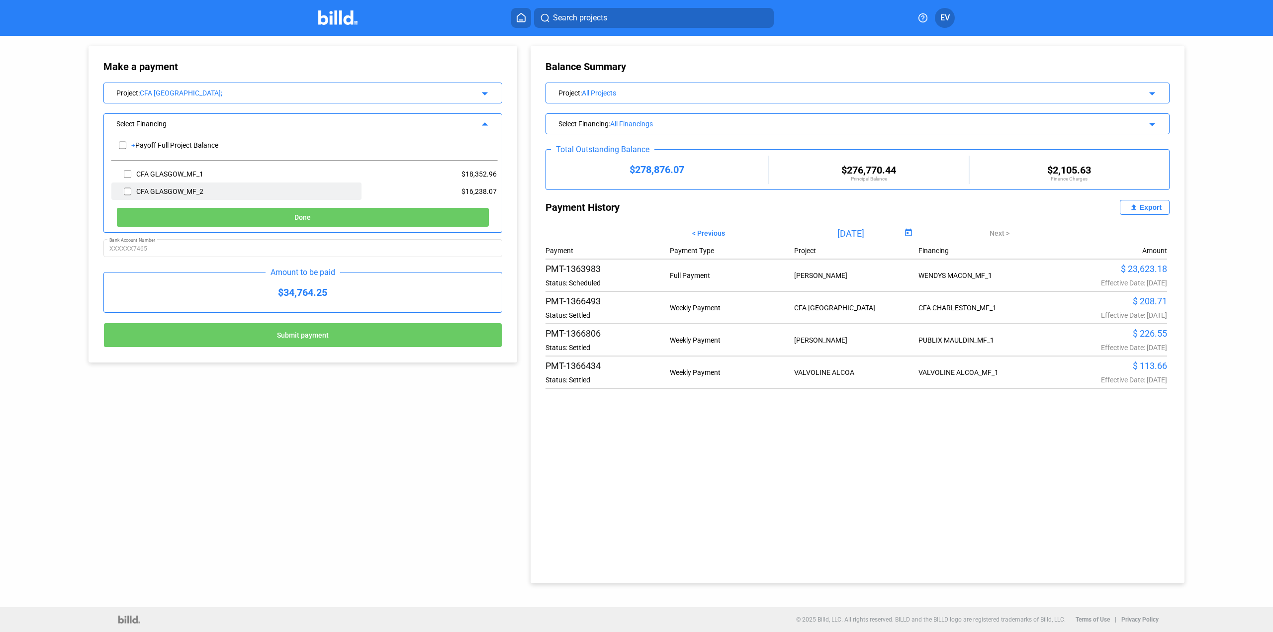
click at [126, 190] on input "checkbox" at bounding box center [127, 191] width 7 height 15
checkbox input "true"
click at [296, 215] on span "Done" at bounding box center [302, 218] width 16 height 8
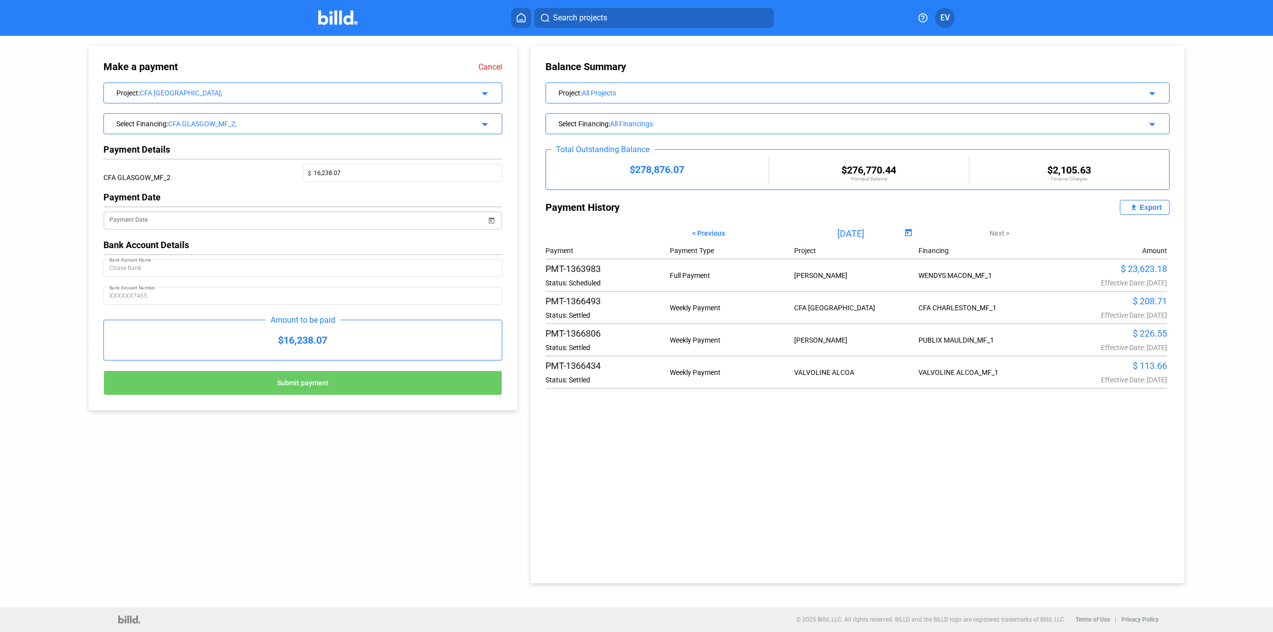
click at [491, 218] on span "Open calendar" at bounding box center [492, 214] width 24 height 24
click at [237, 248] on button "Next month" at bounding box center [238, 251] width 20 height 20
click at [157, 372] on span "25" at bounding box center [157, 372] width 18 height 18
click at [354, 385] on button "Submit payment" at bounding box center [302, 382] width 399 height 25
